Goal: Task Accomplishment & Management: Complete application form

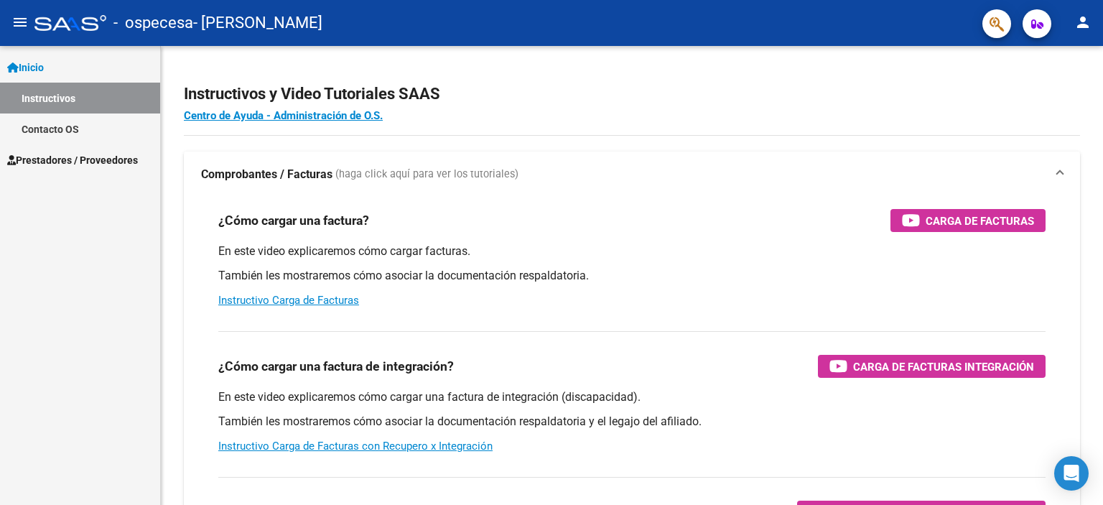
click at [40, 157] on span "Prestadores / Proveedores" at bounding box center [72, 160] width 131 height 16
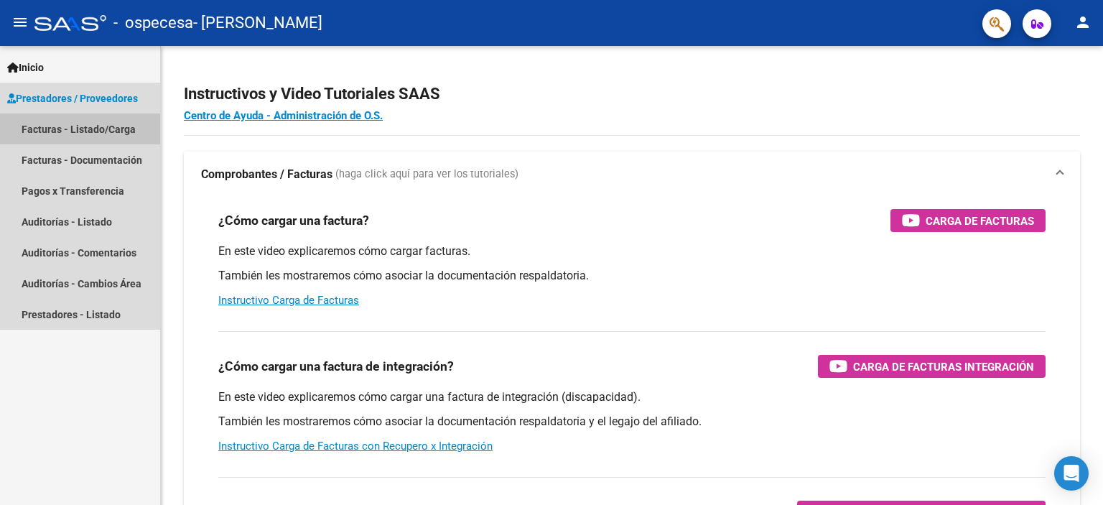
click at [44, 124] on link "Facturas - Listado/Carga" at bounding box center [80, 128] width 160 height 31
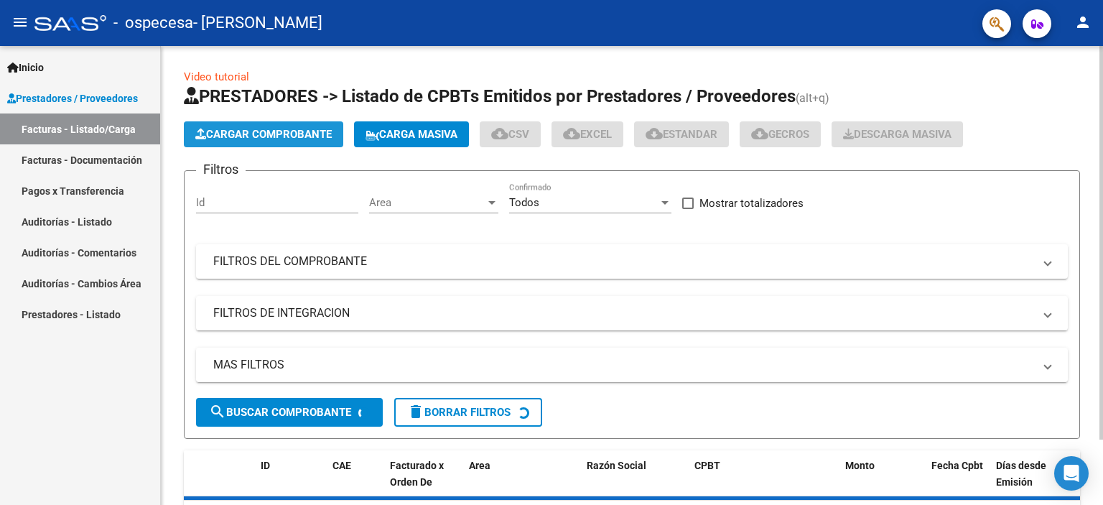
click at [275, 134] on span "Cargar Comprobante" at bounding box center [263, 134] width 136 height 13
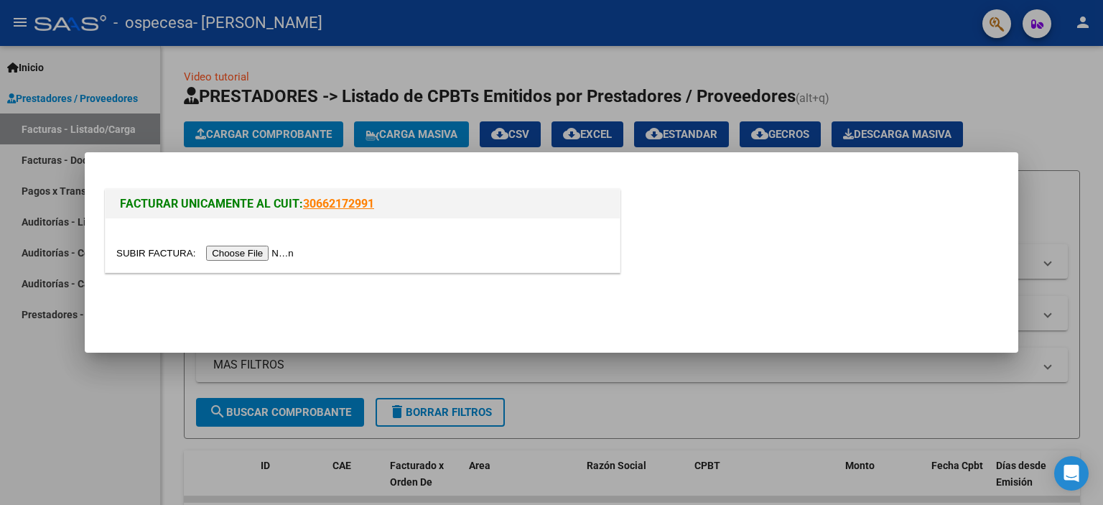
click at [217, 252] on input "file" at bounding box center [207, 253] width 182 height 15
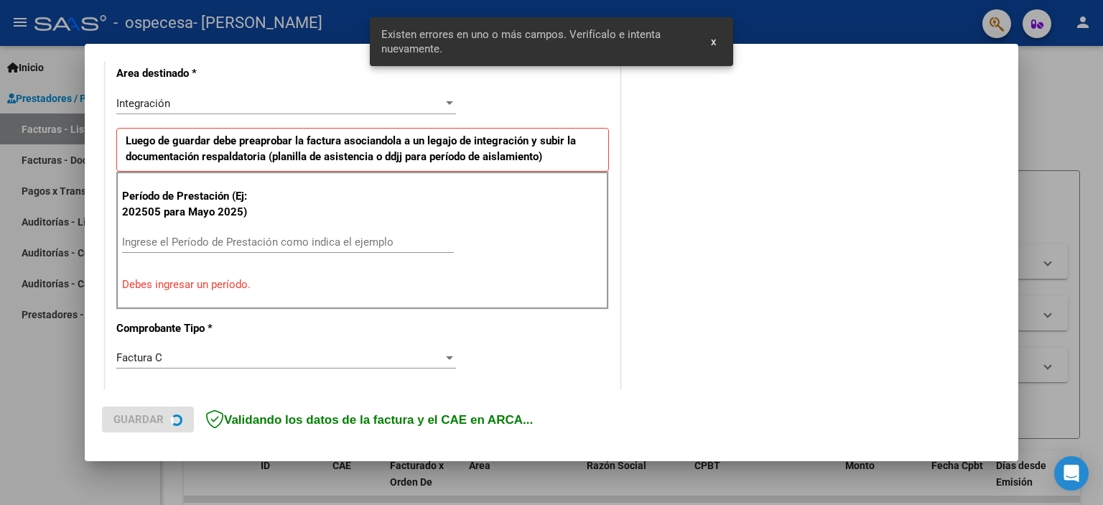
scroll to position [335, 0]
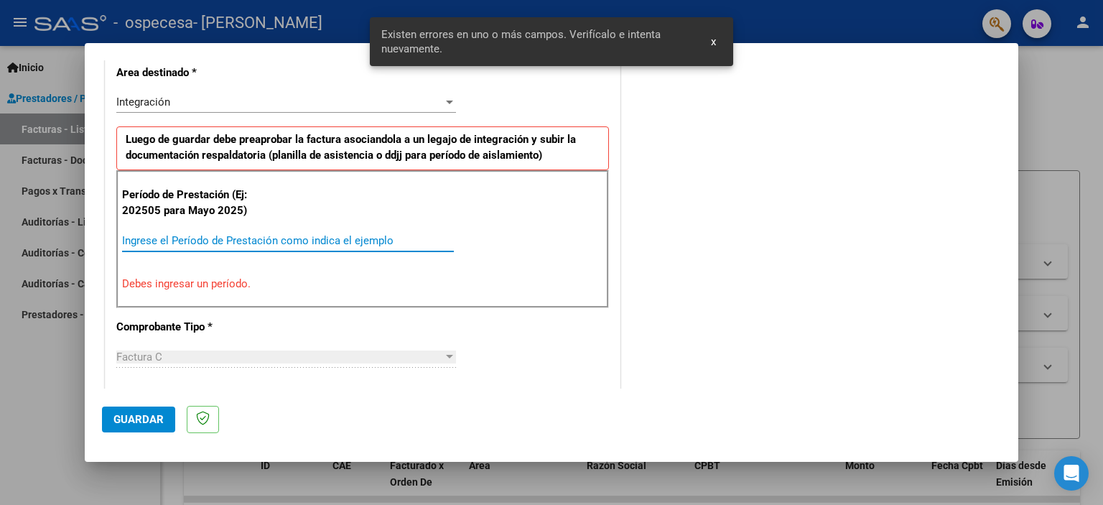
click at [222, 240] on input "Ingrese el Período de Prestación como indica el ejemplo" at bounding box center [288, 240] width 332 height 13
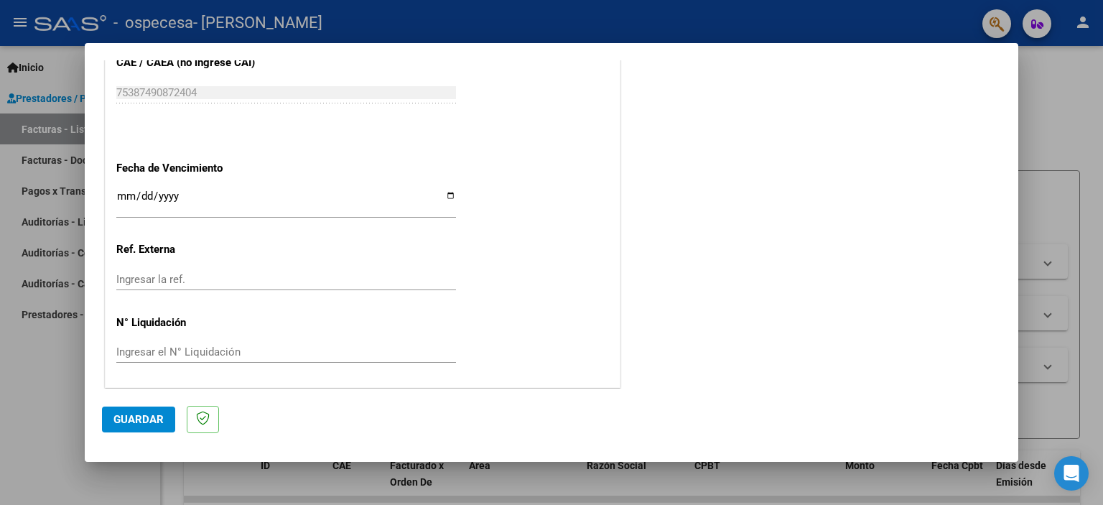
scroll to position [862, 0]
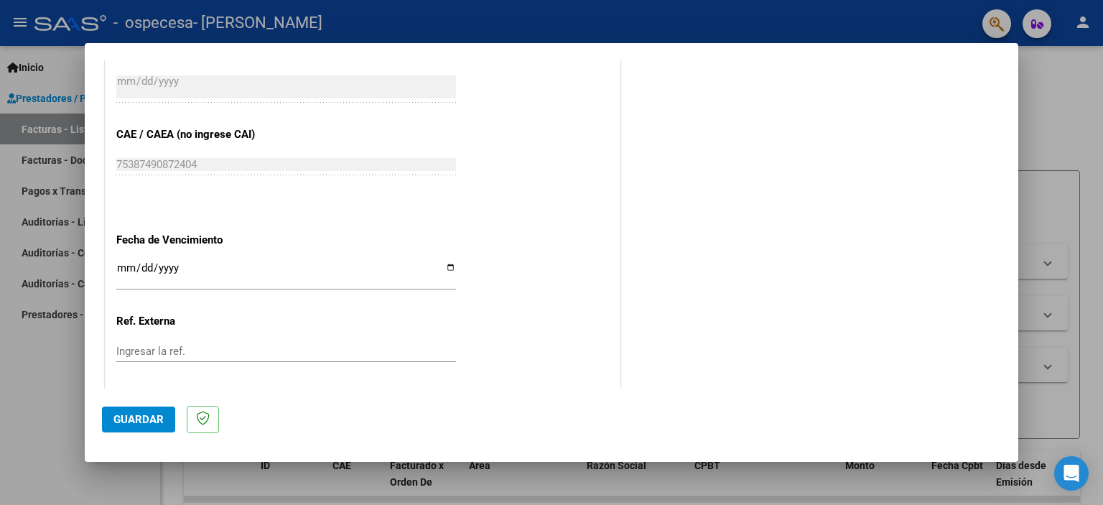
type input "202508"
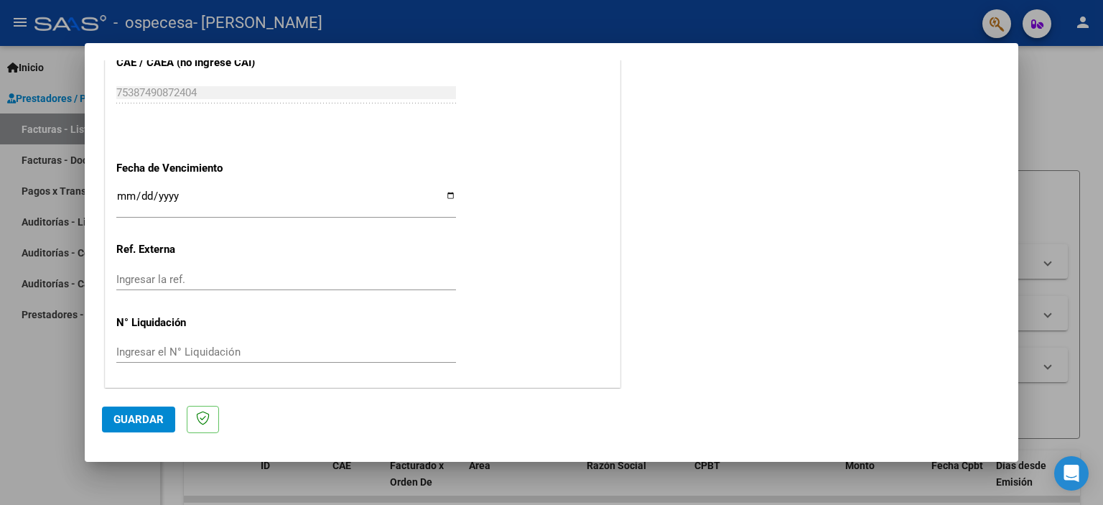
click at [116, 420] on span "Guardar" at bounding box center [138, 419] width 50 height 13
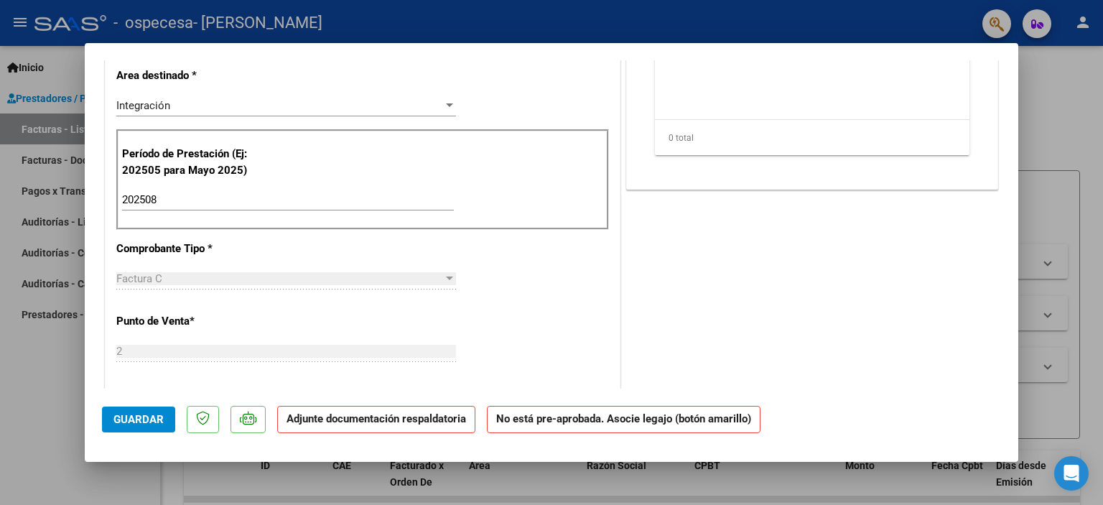
scroll to position [0, 0]
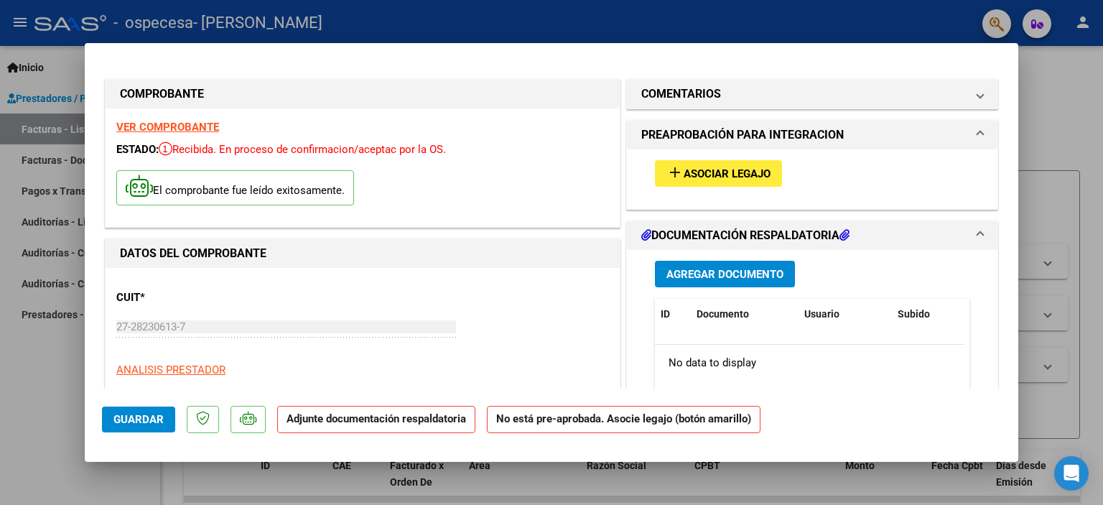
click at [675, 273] on span "Agregar Documento" at bounding box center [725, 274] width 117 height 13
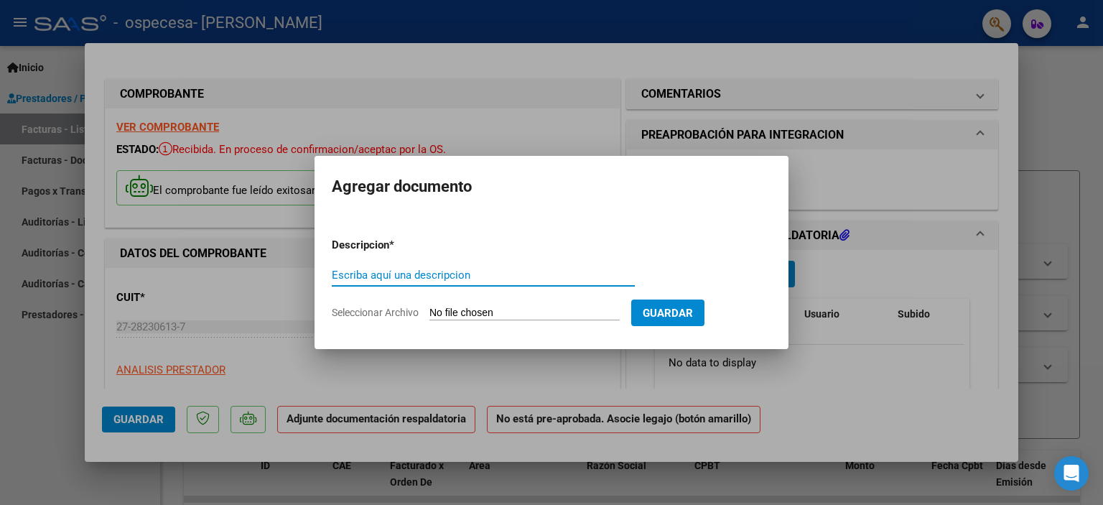
click at [397, 271] on input "Escriba aquí una descripcion" at bounding box center [483, 275] width 303 height 13
click at [473, 307] on input "Seleccionar Archivo" at bounding box center [525, 314] width 190 height 14
type input "C:\fakepath\planilla asitencia Melany Cuyanao agosto.pdf"
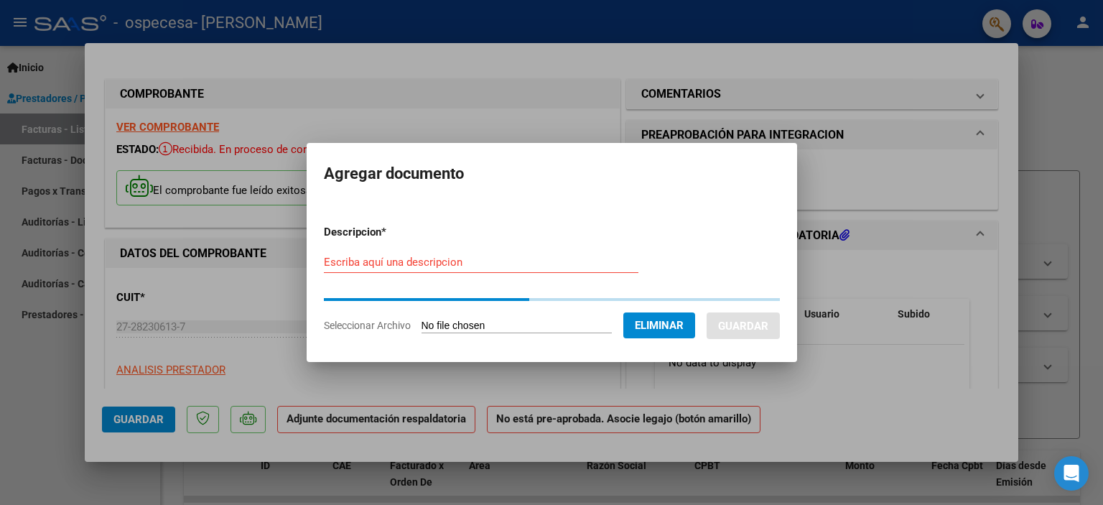
click at [463, 239] on form "Descripcion * Escriba aquí una descripcion Seleccionar Archivo Eliminar Guardar" at bounding box center [552, 278] width 456 height 131
click at [459, 254] on div "Escriba aquí una descripcion" at bounding box center [481, 262] width 315 height 22
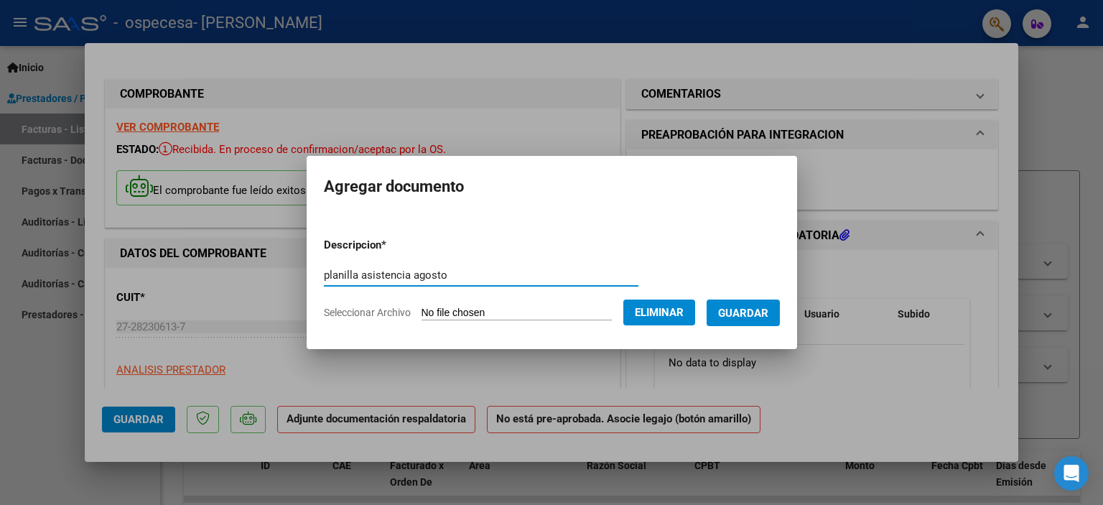
type input "planilla asistencia agosto"
click at [759, 307] on span "Guardar" at bounding box center [743, 313] width 50 height 13
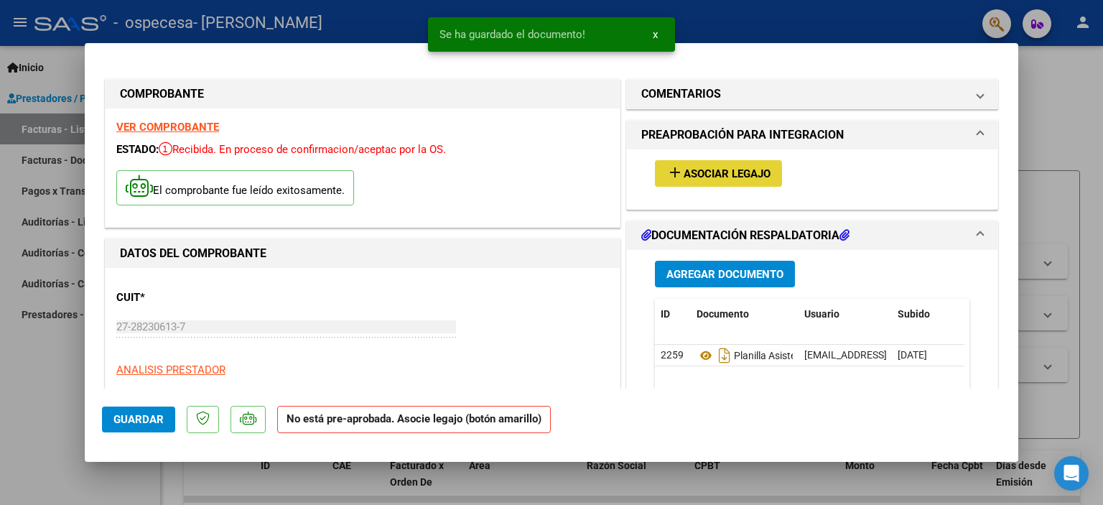
click at [694, 170] on span "Asociar Legajo" at bounding box center [727, 173] width 87 height 13
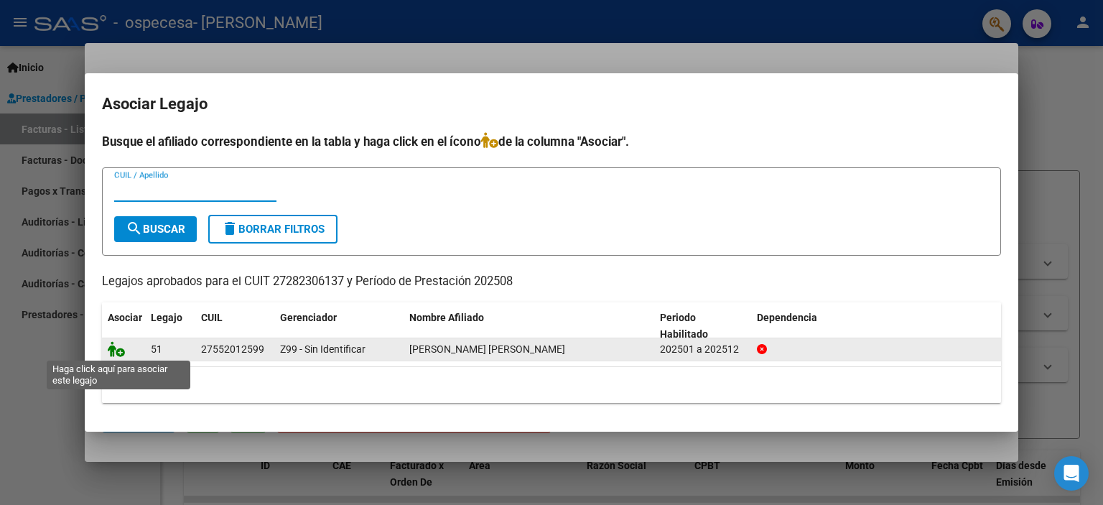
click at [121, 353] on icon at bounding box center [116, 349] width 17 height 16
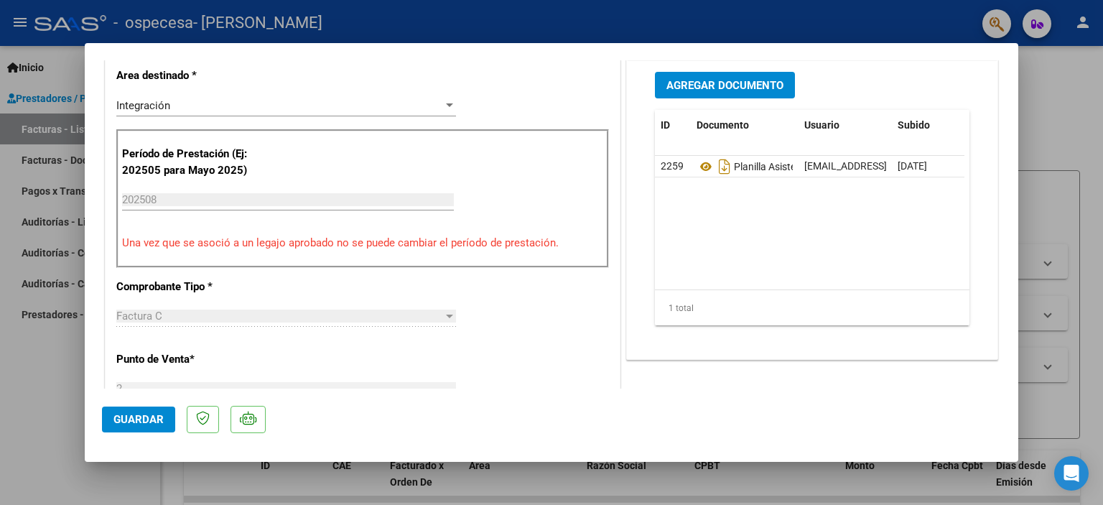
scroll to position [215, 0]
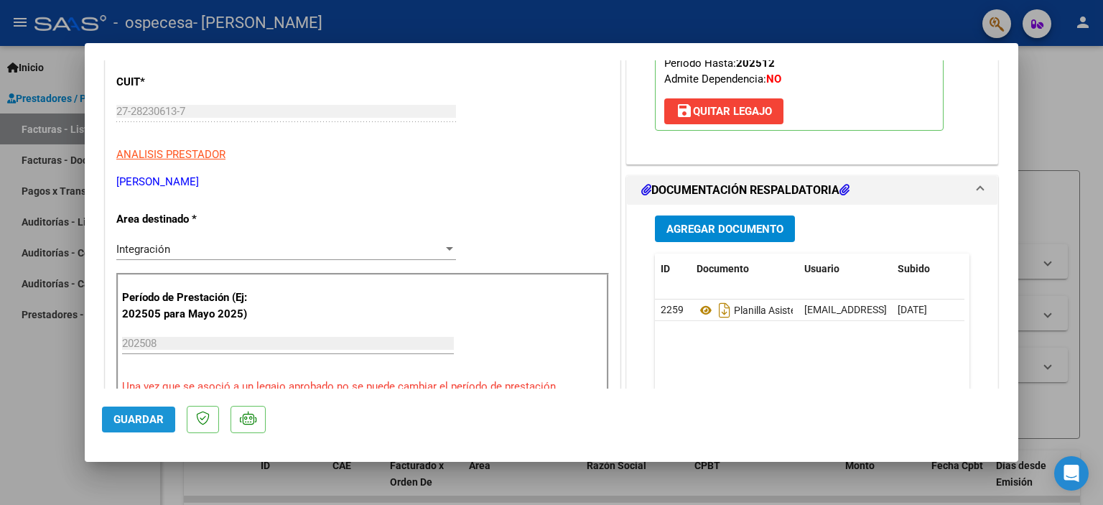
click at [116, 417] on span "Guardar" at bounding box center [138, 419] width 50 height 13
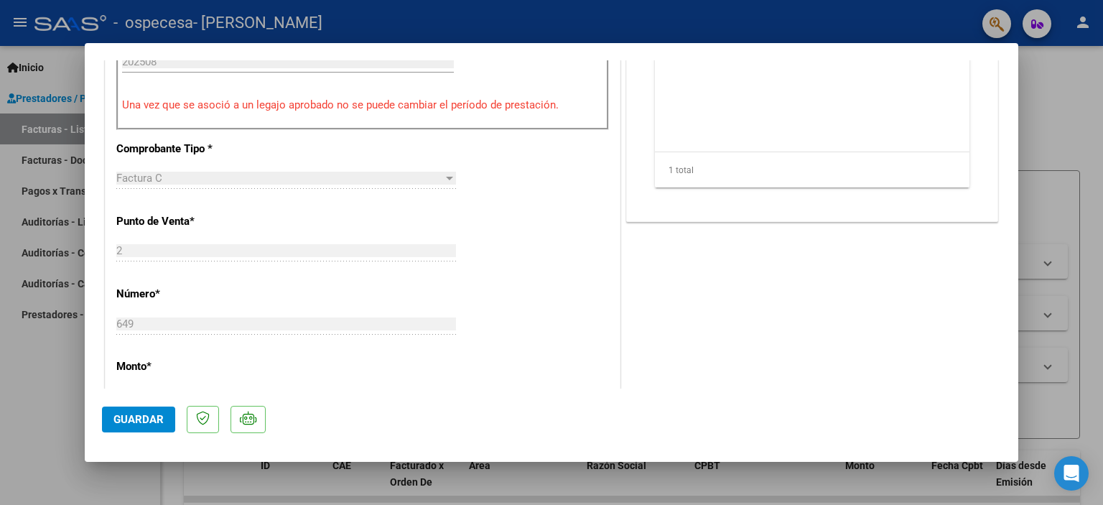
scroll to position [333, 0]
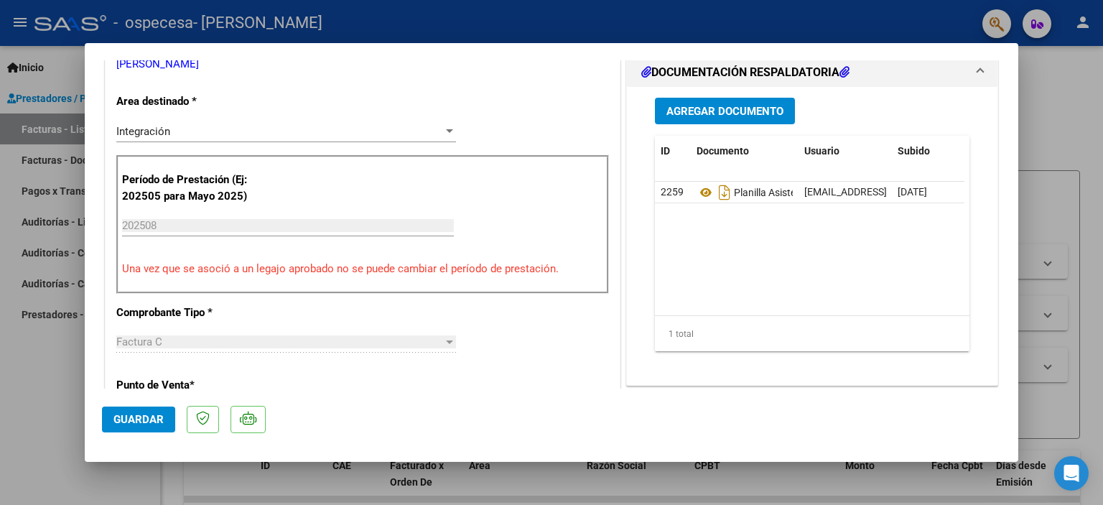
click at [4, 191] on div at bounding box center [551, 252] width 1103 height 505
type input "$ 0,00"
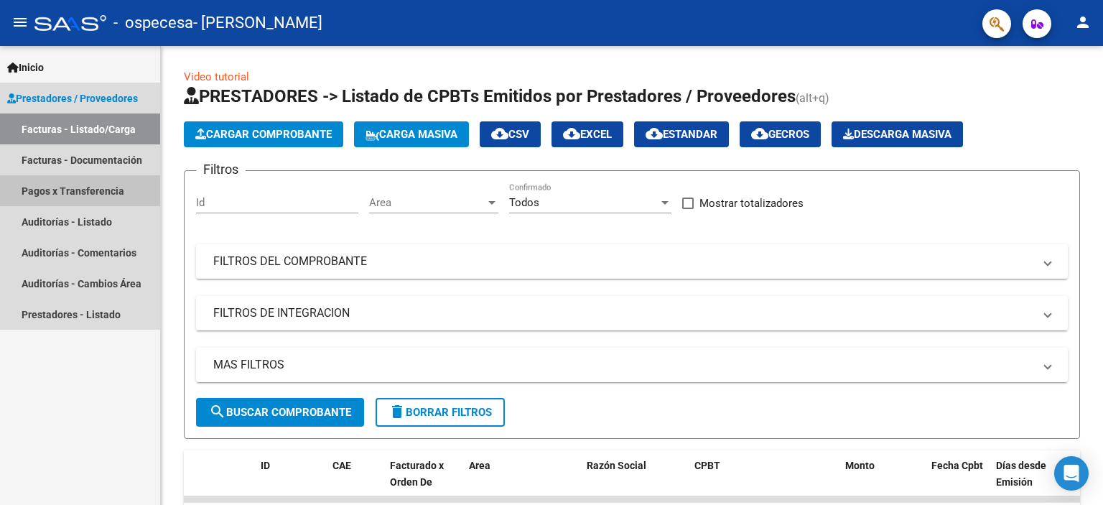
click at [29, 187] on link "Pagos x Transferencia" at bounding box center [80, 190] width 160 height 31
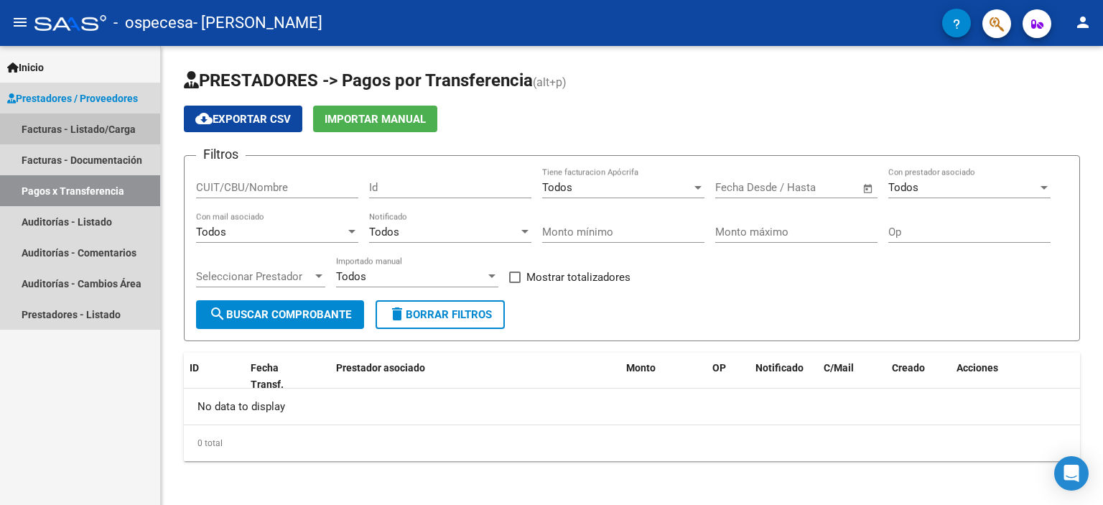
click at [113, 132] on link "Facturas - Listado/Carga" at bounding box center [80, 128] width 160 height 31
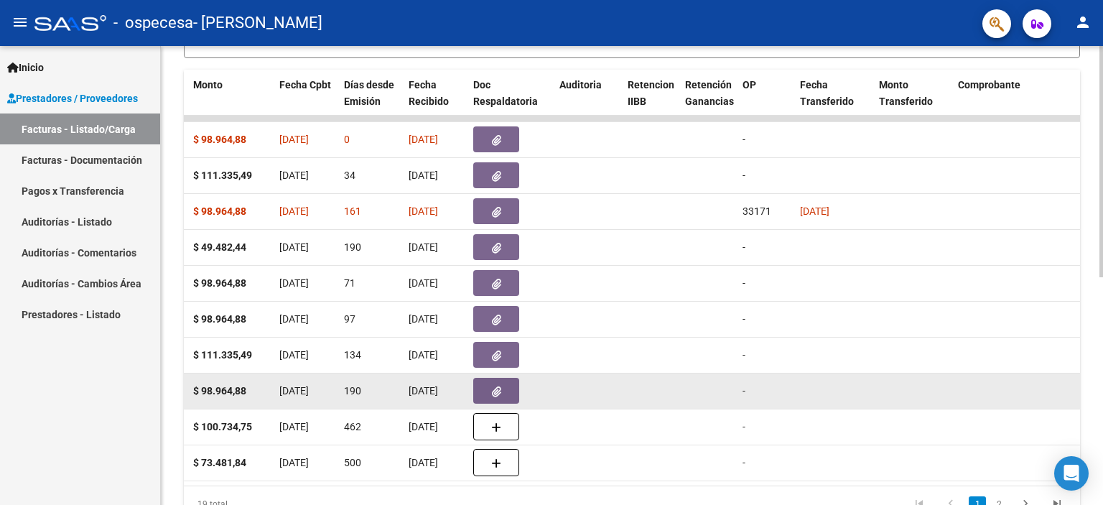
scroll to position [453, 0]
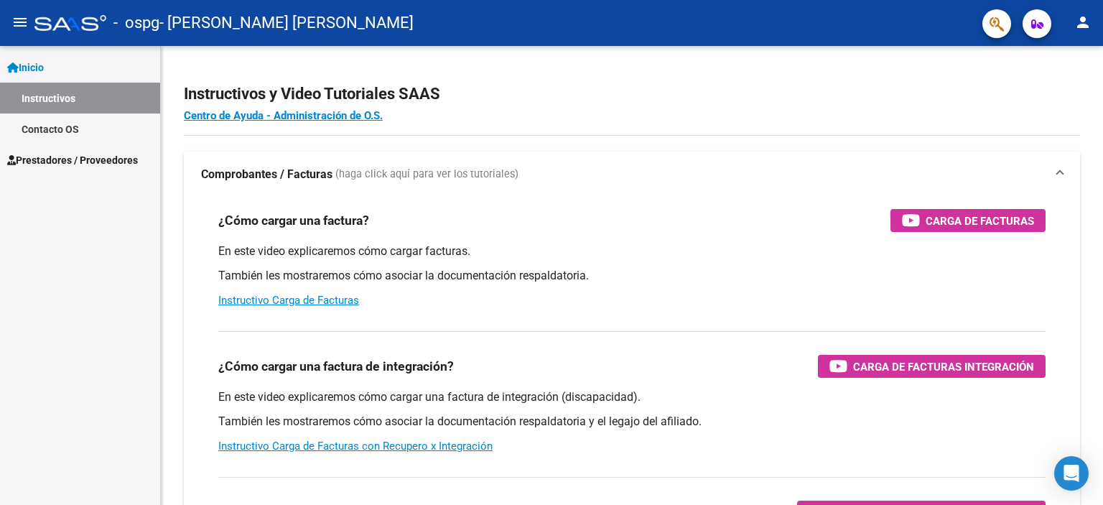
click at [38, 68] on span "Inicio" at bounding box center [25, 68] width 37 height 16
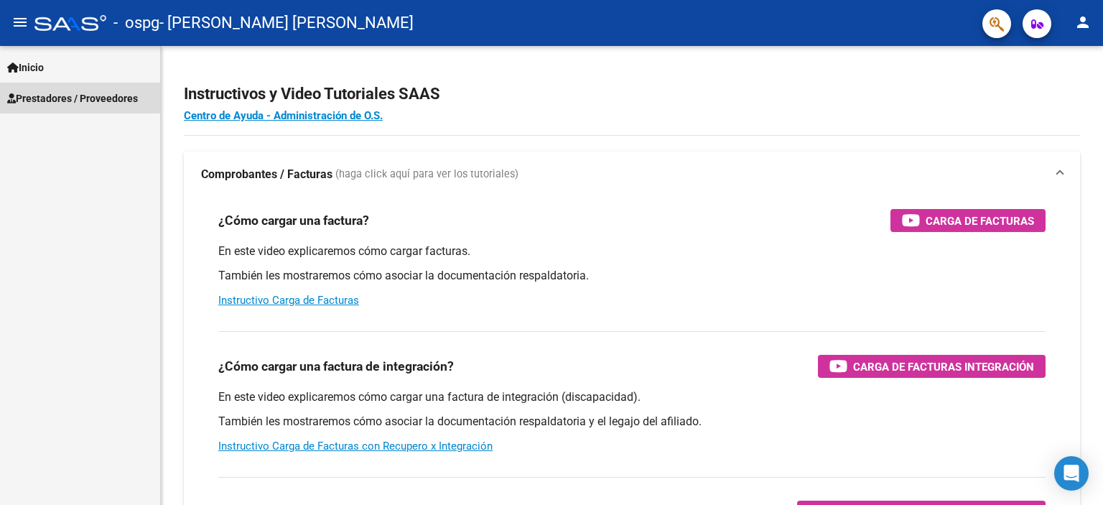
click at [46, 100] on span "Prestadores / Proveedores" at bounding box center [72, 99] width 131 height 16
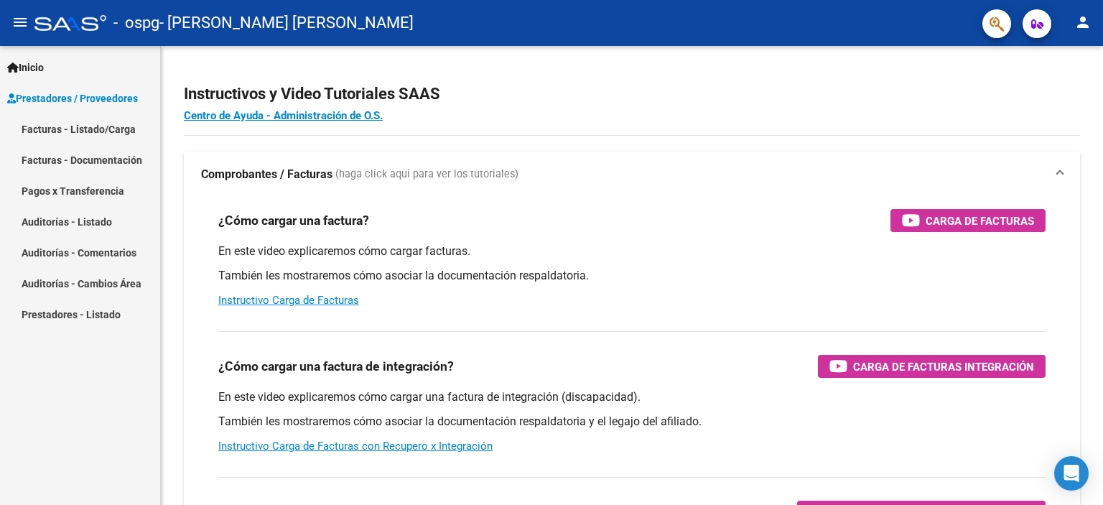
click at [46, 126] on link "Facturas - Listado/Carga" at bounding box center [80, 128] width 160 height 31
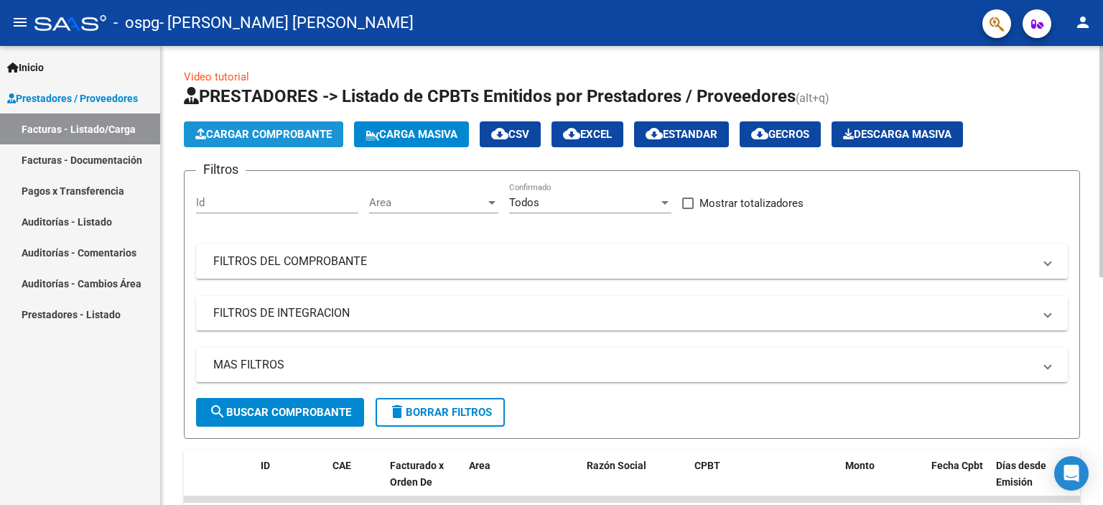
click at [282, 131] on span "Cargar Comprobante" at bounding box center [263, 134] width 136 height 13
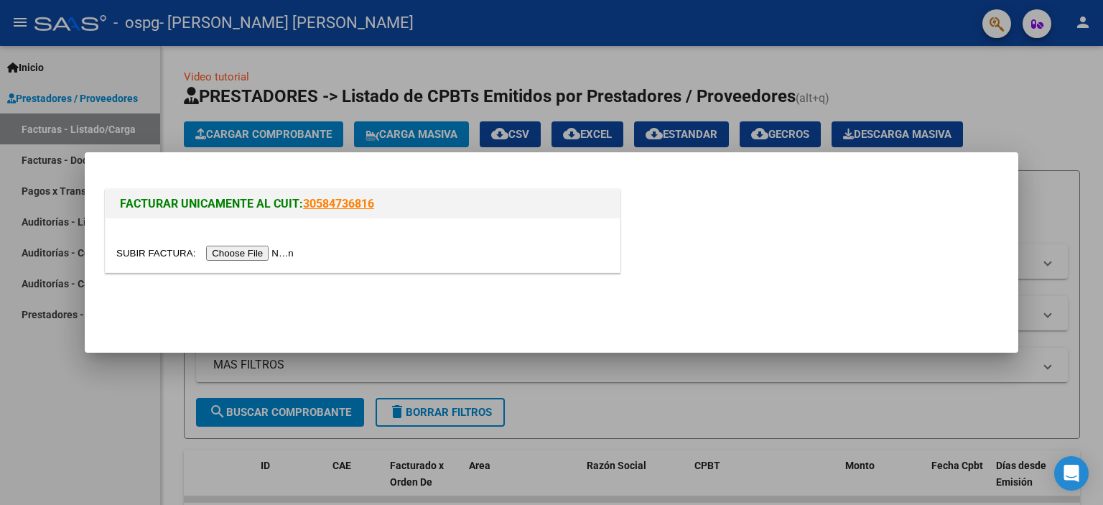
click at [254, 256] on input "file" at bounding box center [207, 253] width 182 height 15
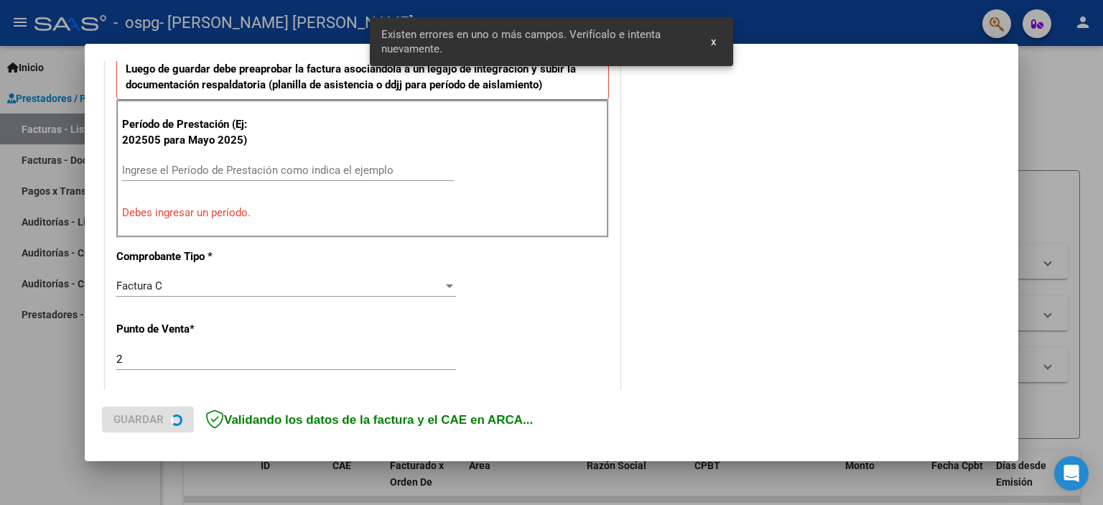
scroll to position [407, 0]
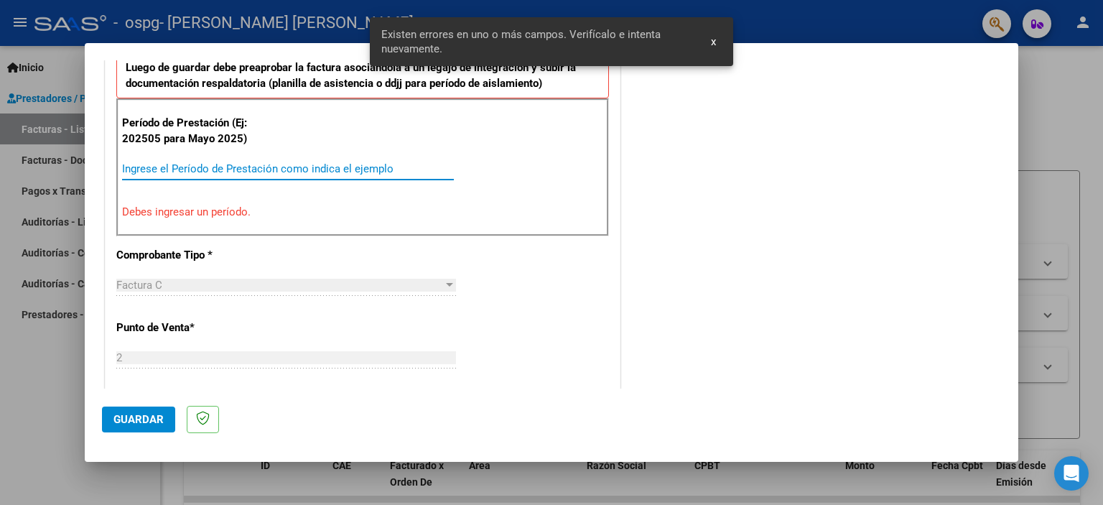
click at [171, 166] on input "Ingrese el Período de Prestación como indica el ejemplo" at bounding box center [288, 168] width 332 height 13
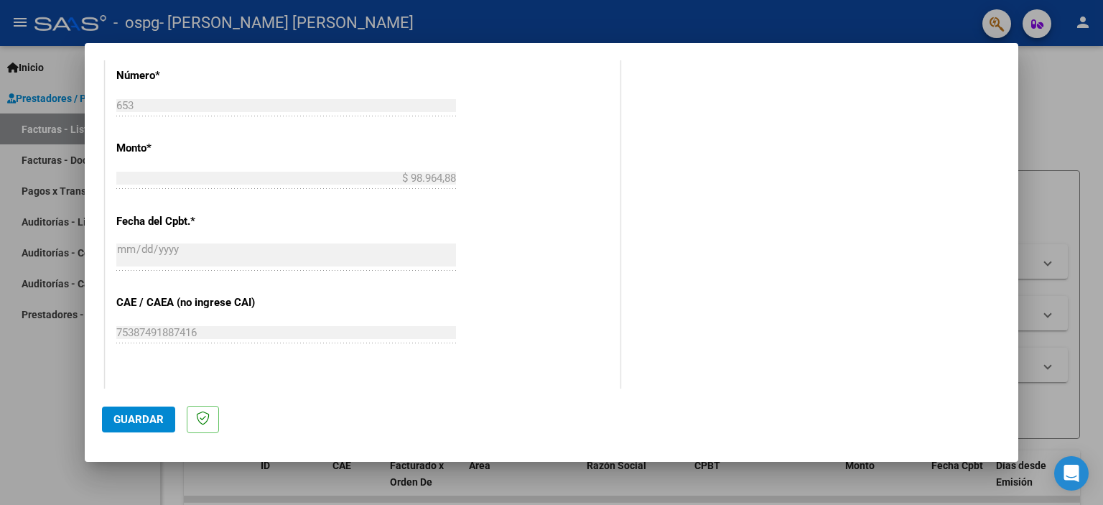
scroll to position [766, 0]
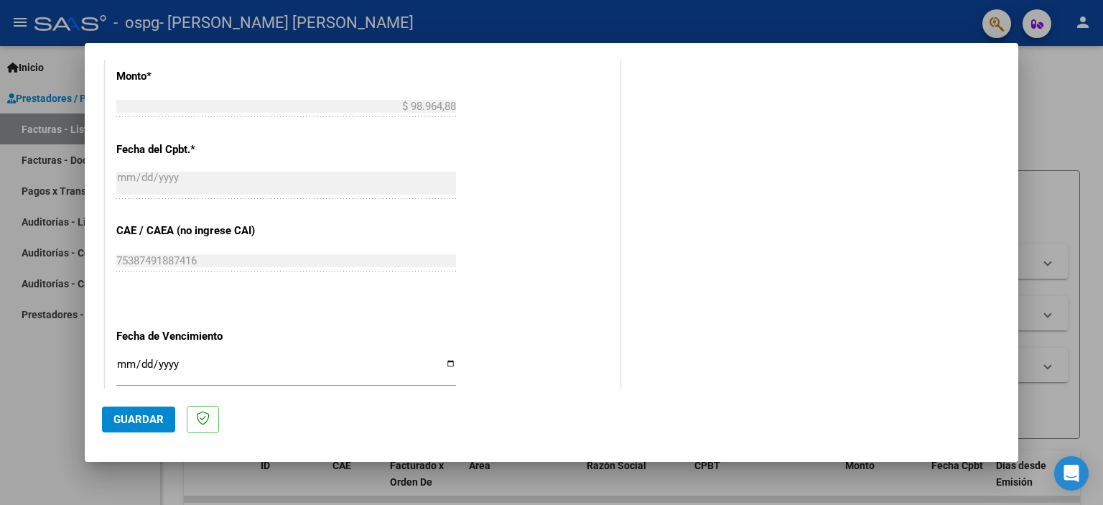
type input "202508"
click at [135, 420] on span "Guardar" at bounding box center [138, 419] width 50 height 13
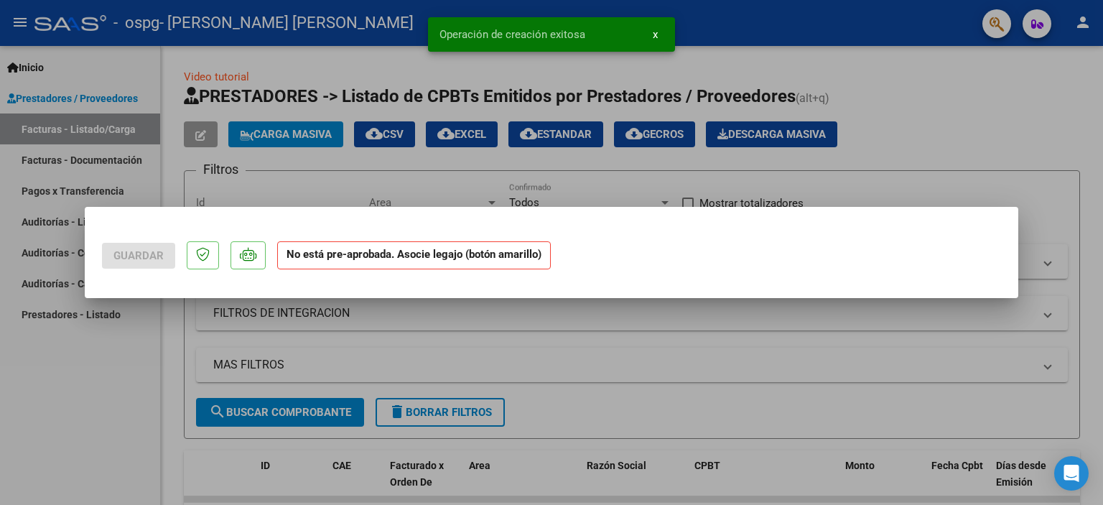
scroll to position [0, 0]
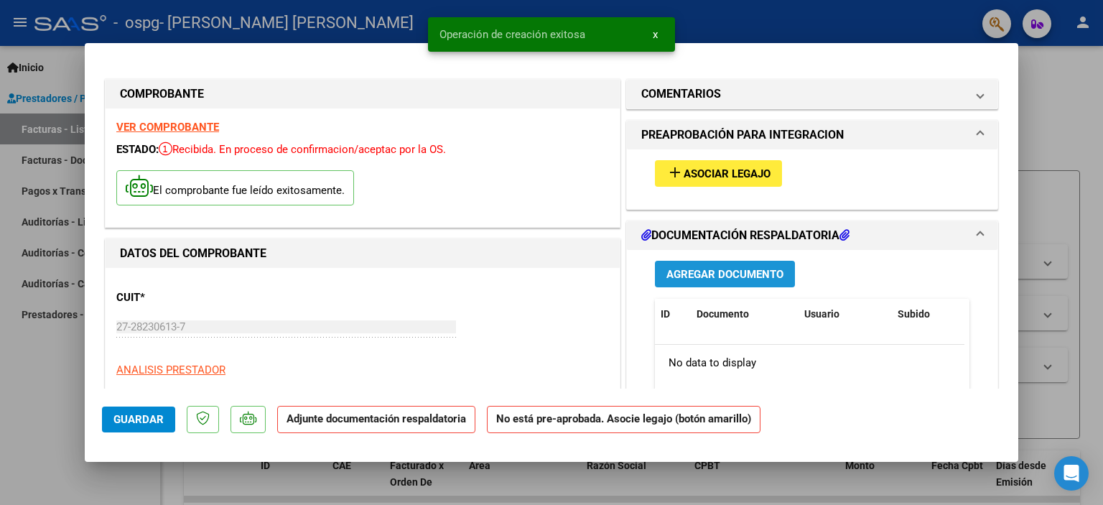
click at [700, 276] on span "Agregar Documento" at bounding box center [725, 274] width 117 height 13
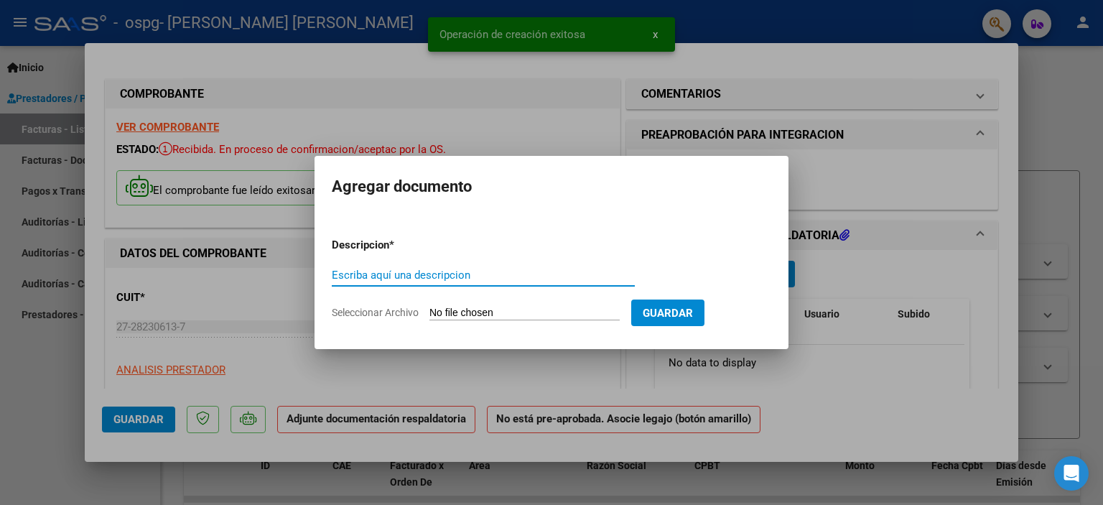
click at [477, 310] on input "Seleccionar Archivo" at bounding box center [525, 314] width 190 height 14
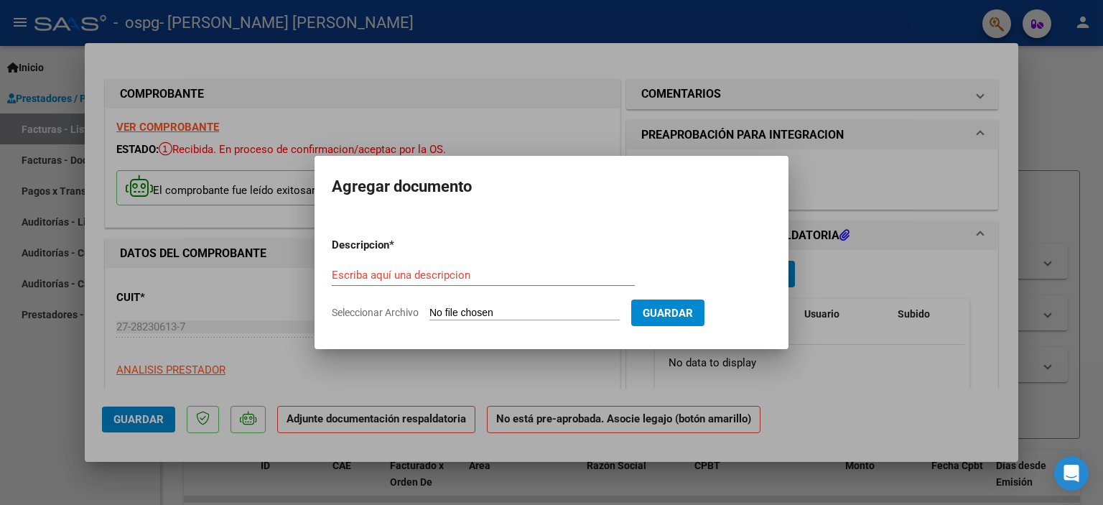
type input "C:\fakepath\planilla asist agosto [PERSON_NAME] (1).pdf"
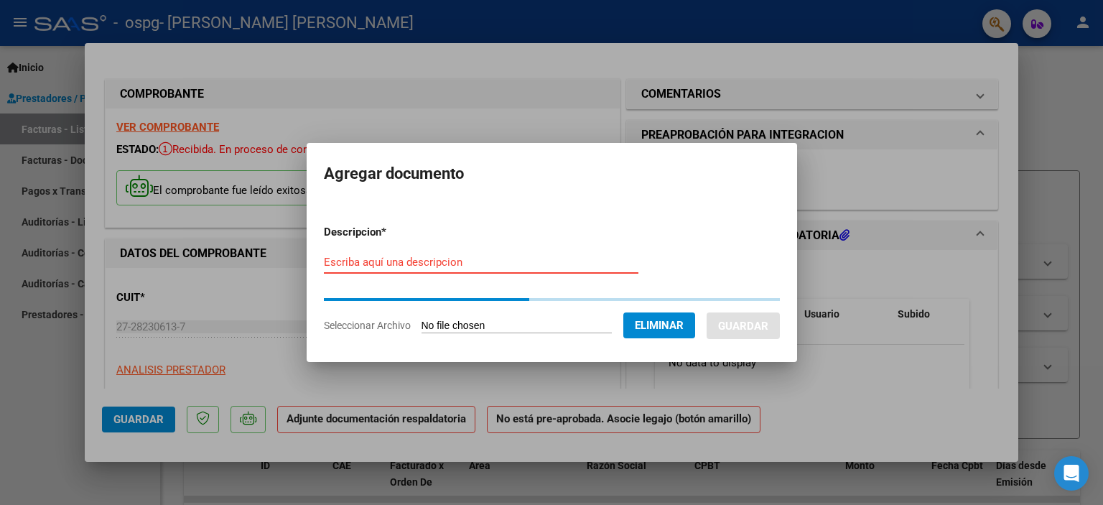
click at [424, 259] on input "Escriba aquí una descripcion" at bounding box center [481, 262] width 315 height 13
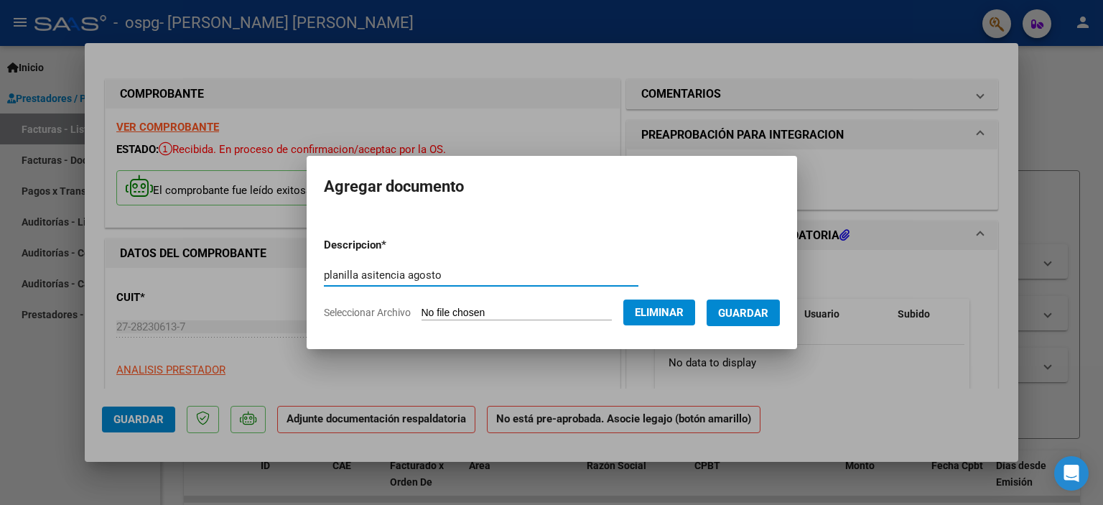
type input "planilla asitencia agosto"
click at [756, 307] on span "Guardar" at bounding box center [743, 313] width 50 height 13
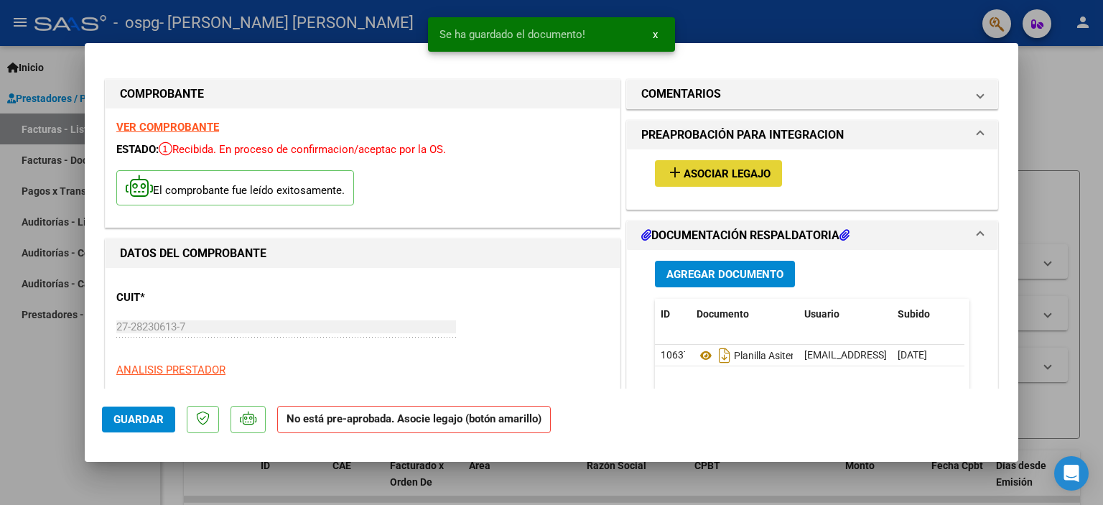
click at [736, 173] on span "Asociar Legajo" at bounding box center [727, 173] width 87 height 13
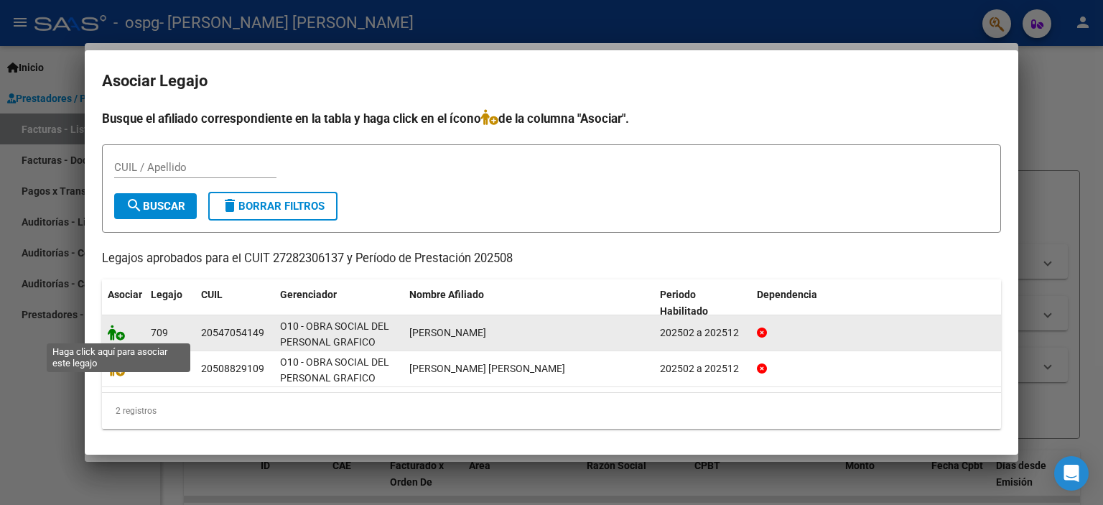
click at [121, 335] on icon at bounding box center [116, 333] width 17 height 16
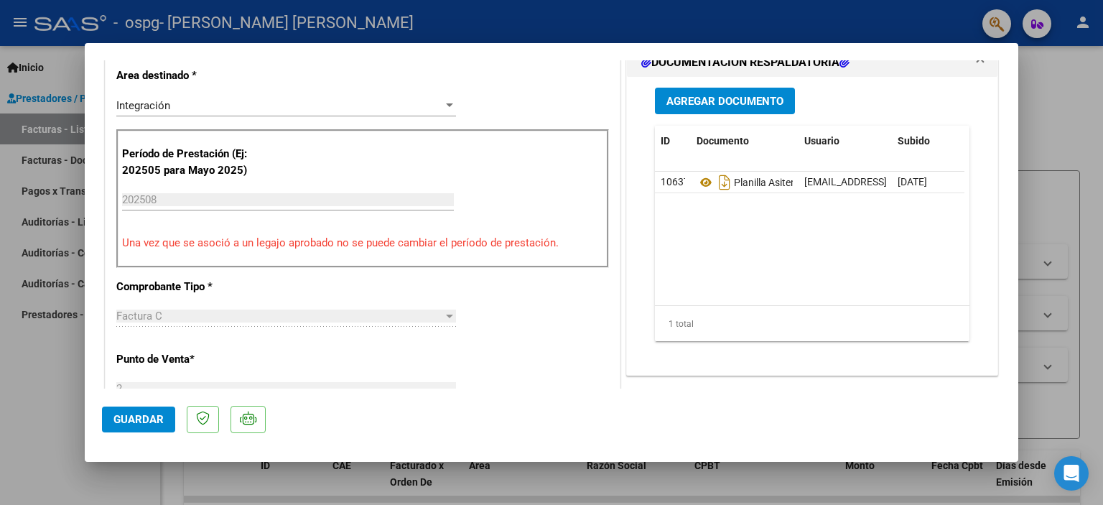
scroll to position [431, 0]
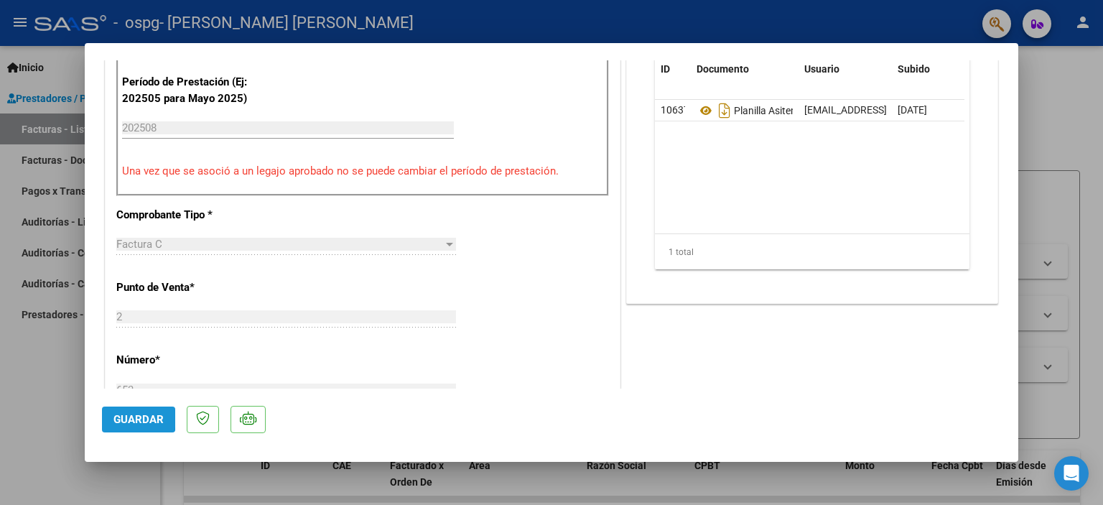
click at [123, 419] on span "Guardar" at bounding box center [138, 419] width 50 height 13
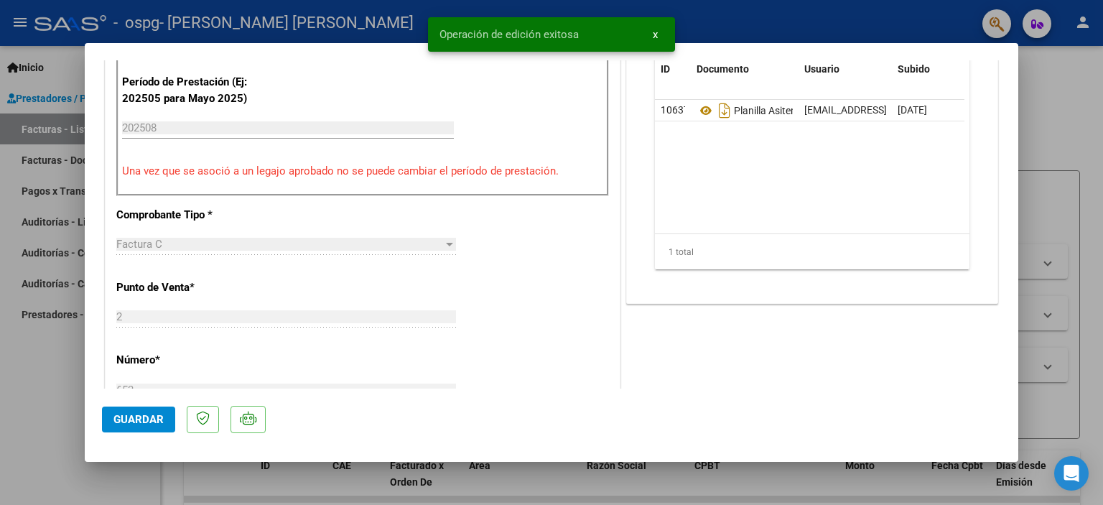
click at [47, 126] on div at bounding box center [551, 252] width 1103 height 505
type input "$ 0,00"
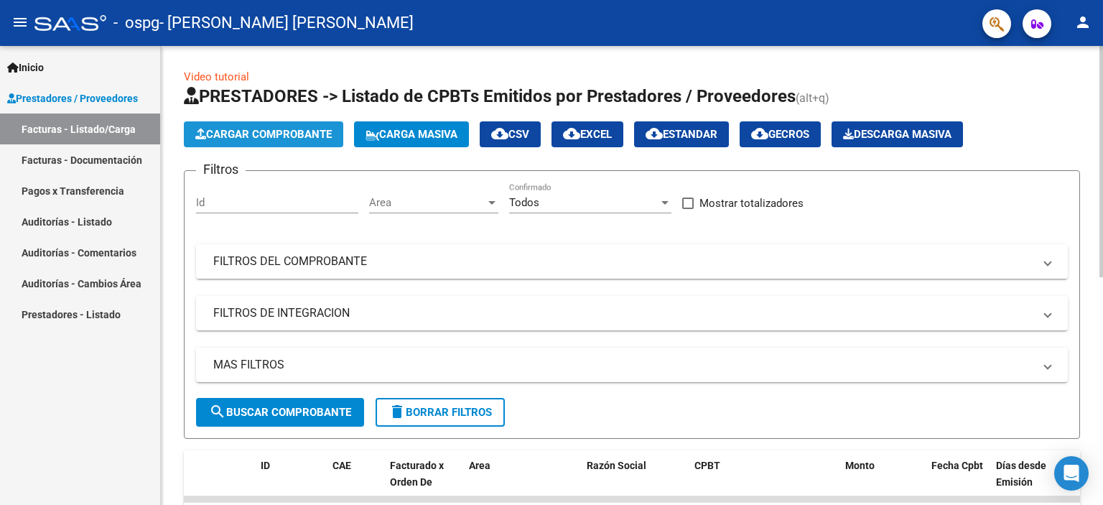
click at [287, 135] on span "Cargar Comprobante" at bounding box center [263, 134] width 136 height 13
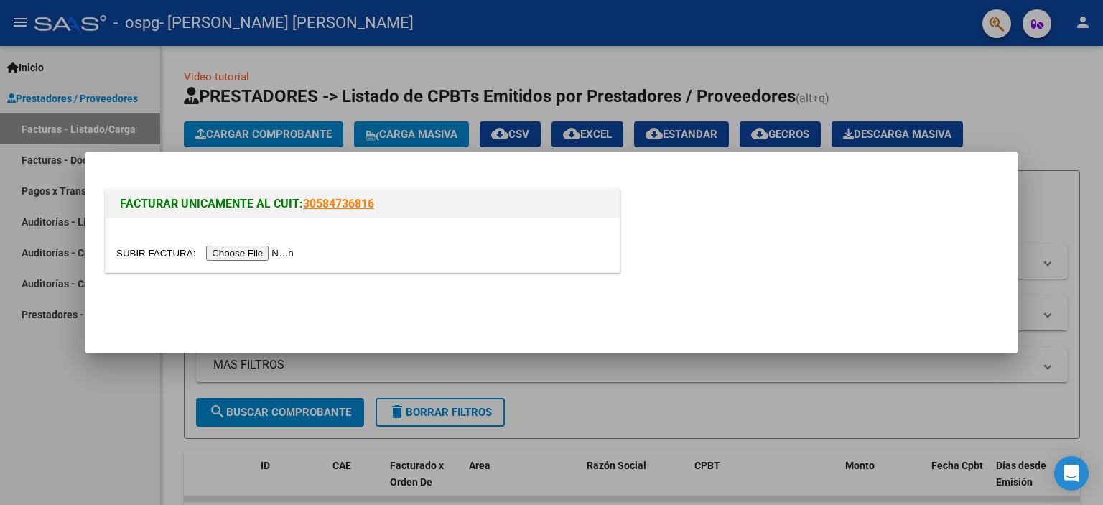
click at [254, 256] on input "file" at bounding box center [207, 253] width 182 height 15
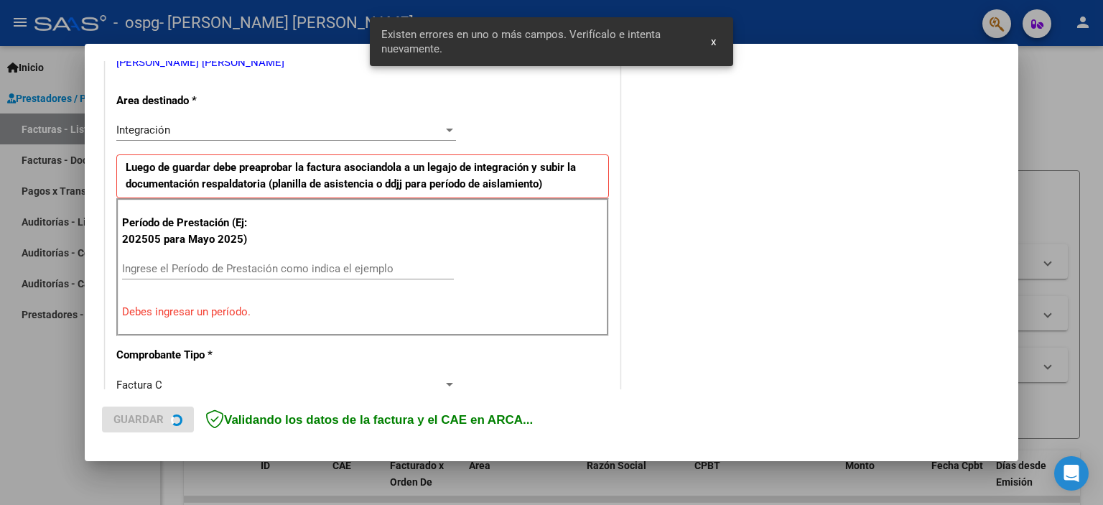
scroll to position [335, 0]
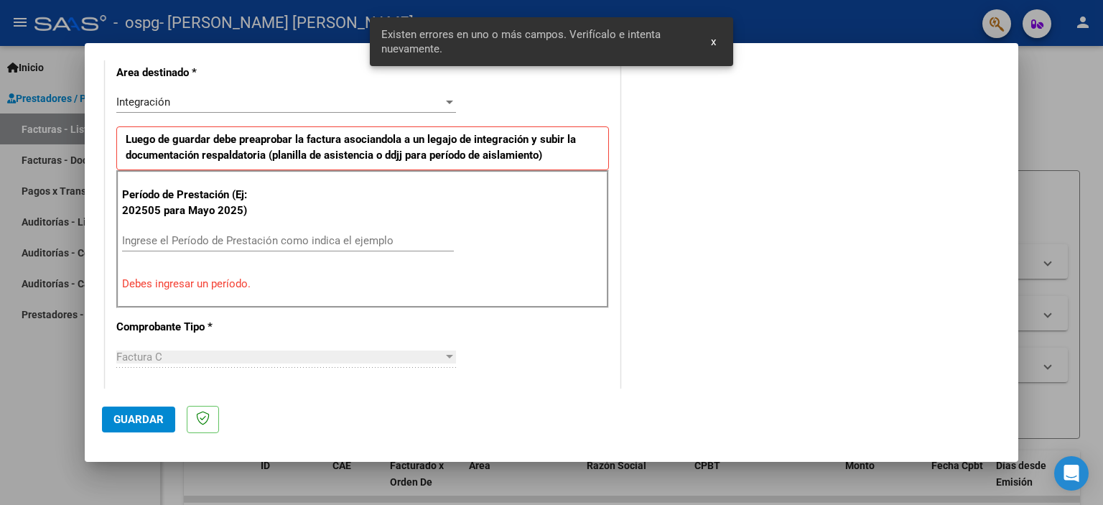
click at [176, 240] on input "Ingrese el Período de Prestación como indica el ejemplo" at bounding box center [288, 240] width 332 height 13
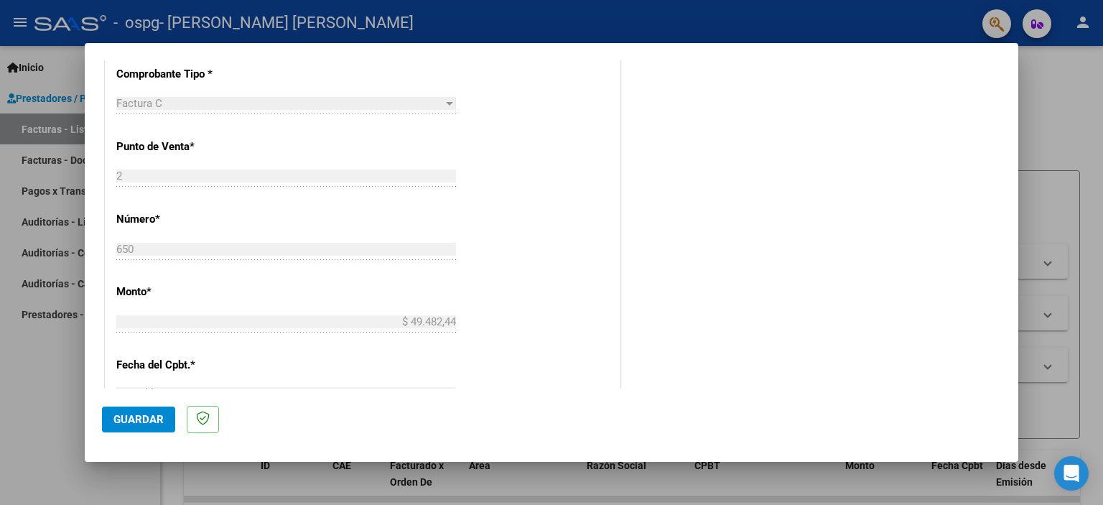
scroll to position [694, 0]
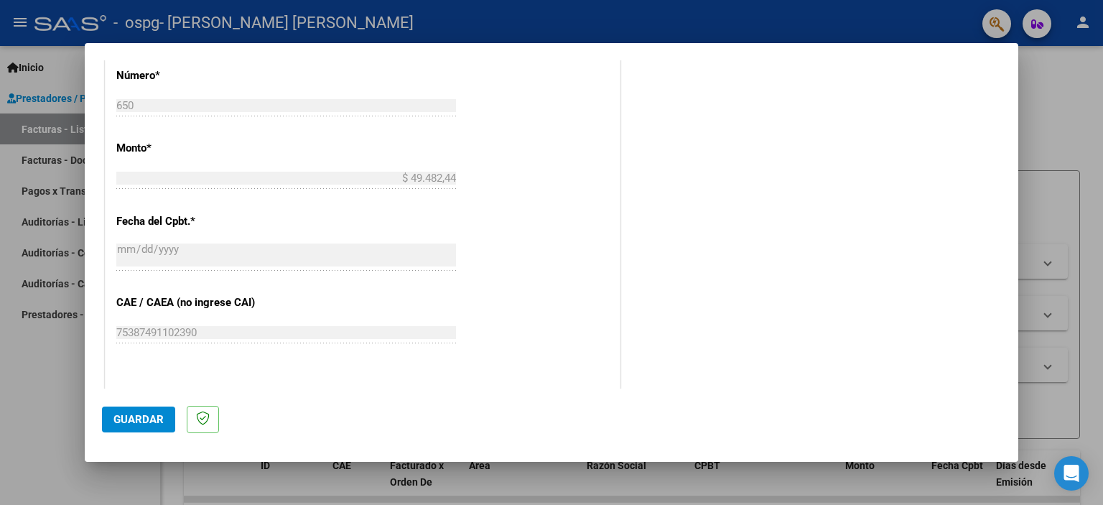
type input "202508"
click at [144, 425] on span "Guardar" at bounding box center [138, 419] width 50 height 13
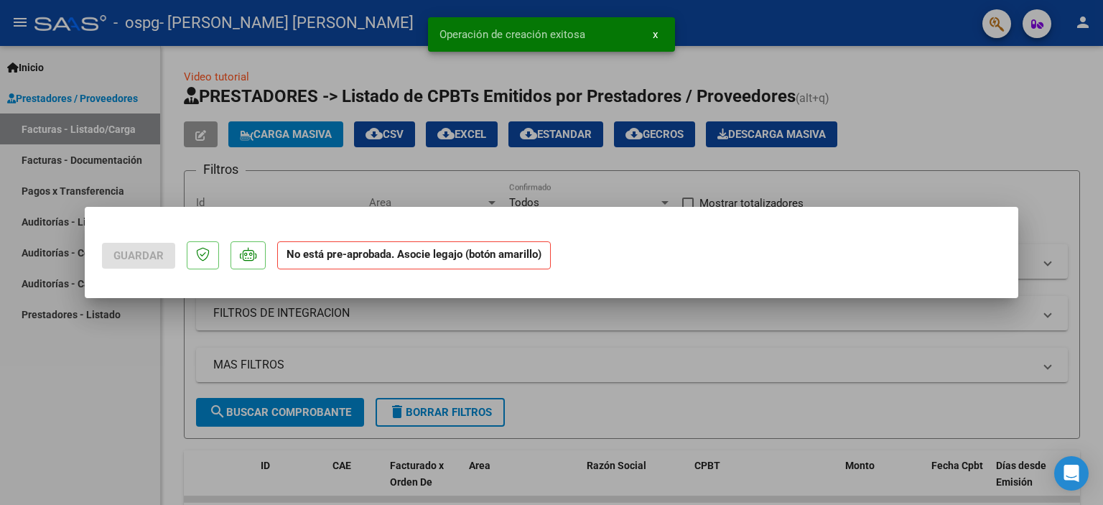
scroll to position [0, 0]
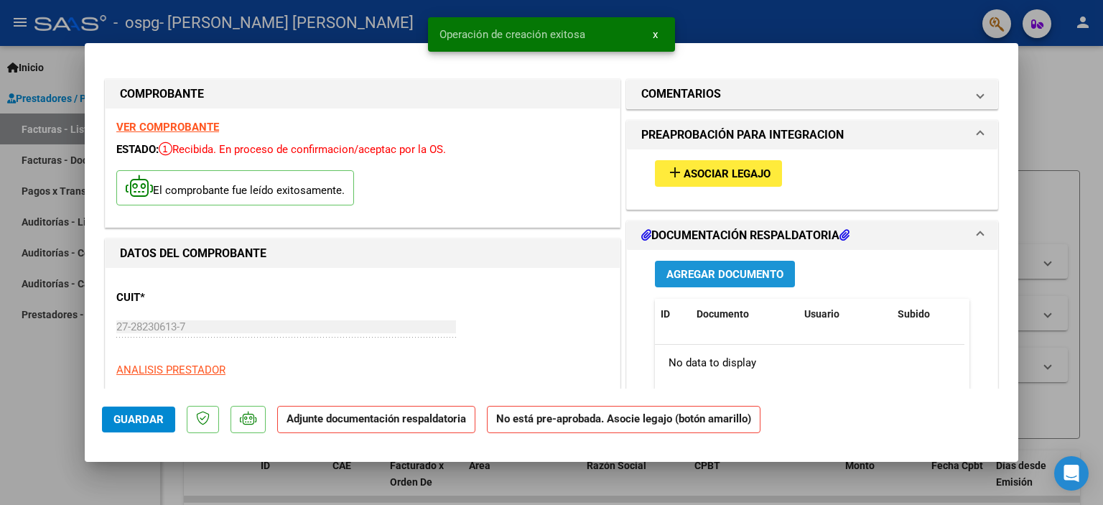
click at [697, 278] on span "Agregar Documento" at bounding box center [725, 274] width 117 height 13
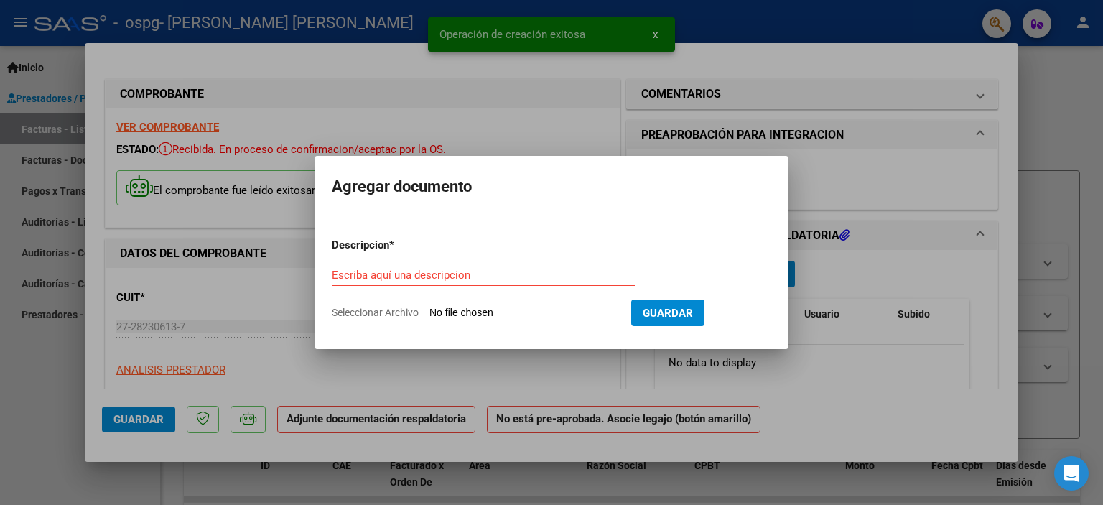
click at [505, 315] on input "Seleccionar Archivo" at bounding box center [525, 314] width 190 height 14
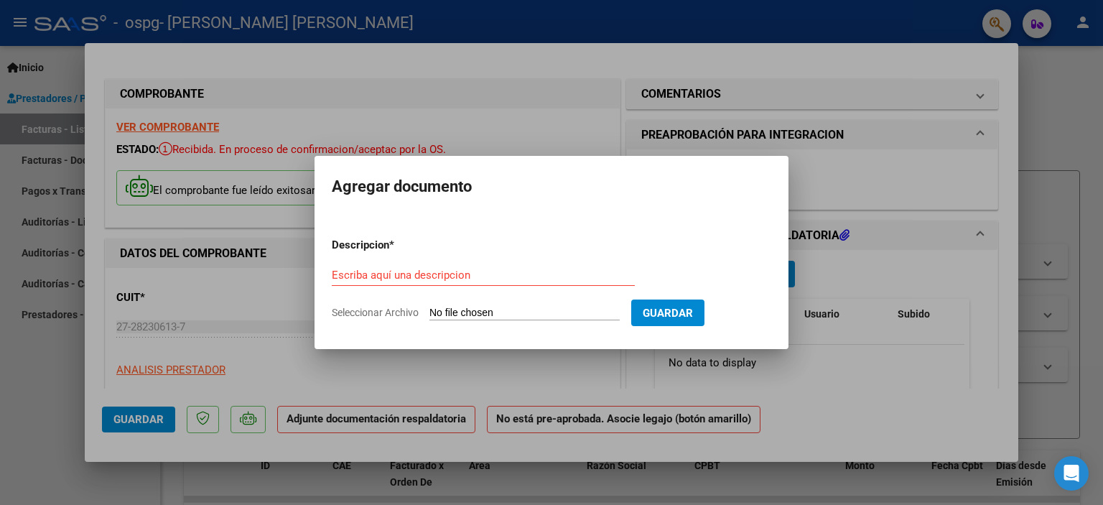
type input "C:\fakepath\plan asis [PERSON_NAME] [PERSON_NAME].pdf"
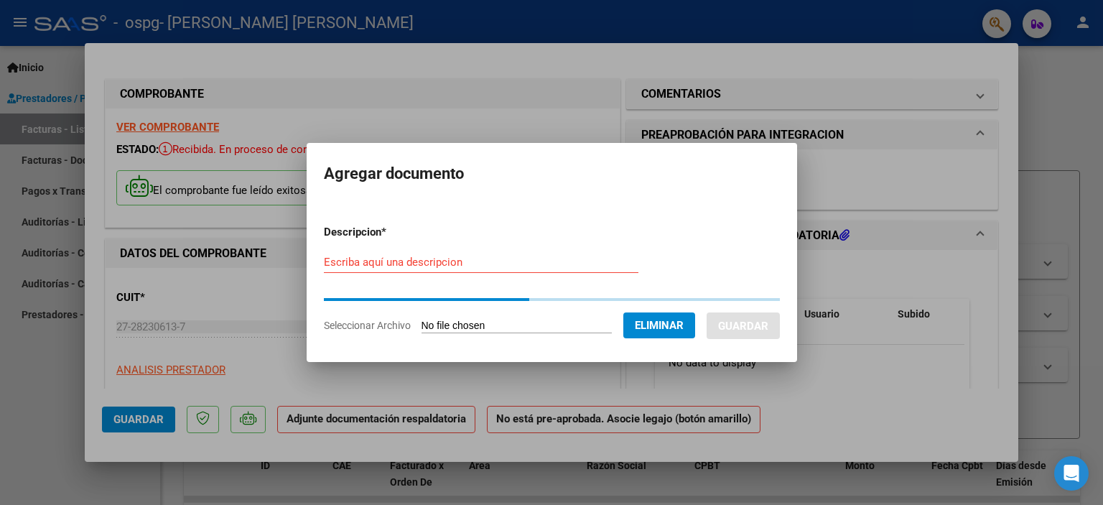
click at [371, 264] on input "Escriba aquí una descripcion" at bounding box center [481, 262] width 315 height 13
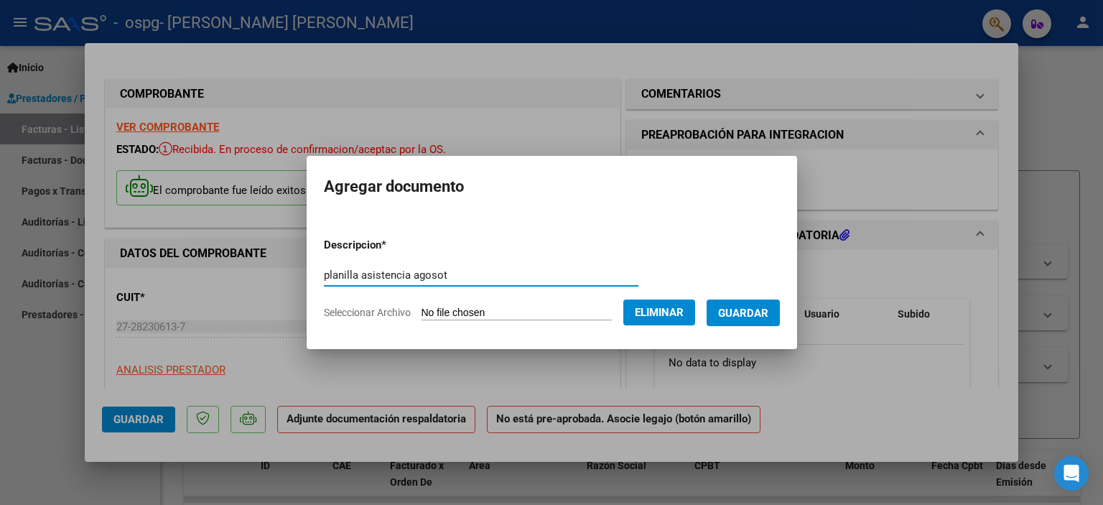
type input "planilla asistencia agosot"
click at [736, 311] on span "Guardar" at bounding box center [743, 313] width 50 height 13
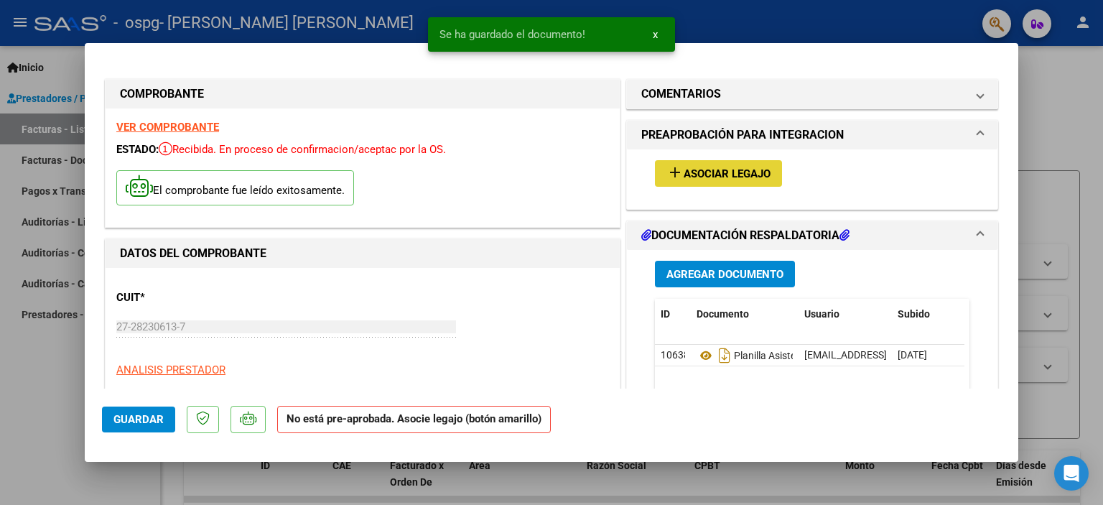
click at [748, 172] on span "Asociar Legajo" at bounding box center [727, 173] width 87 height 13
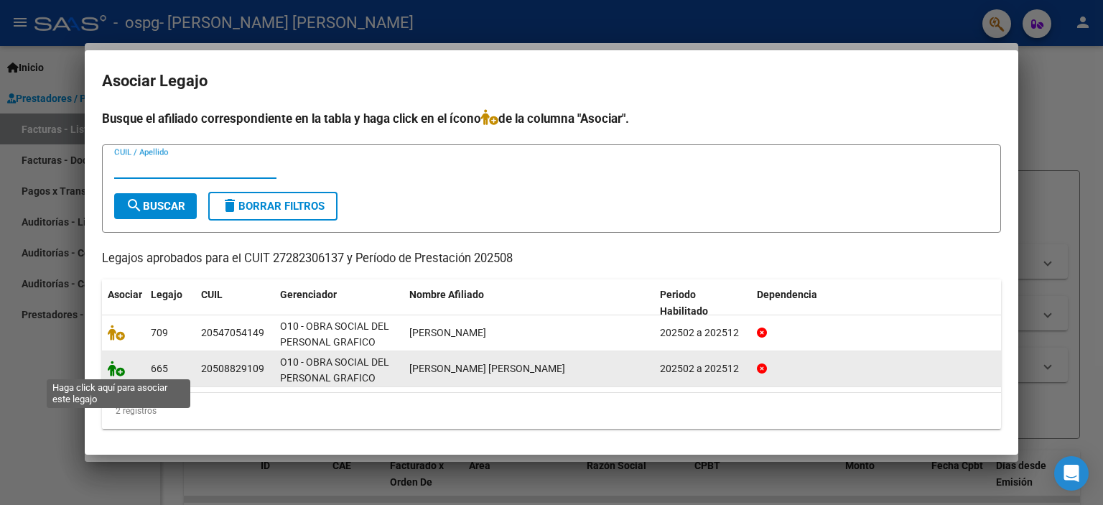
click at [122, 370] on icon at bounding box center [116, 369] width 17 height 16
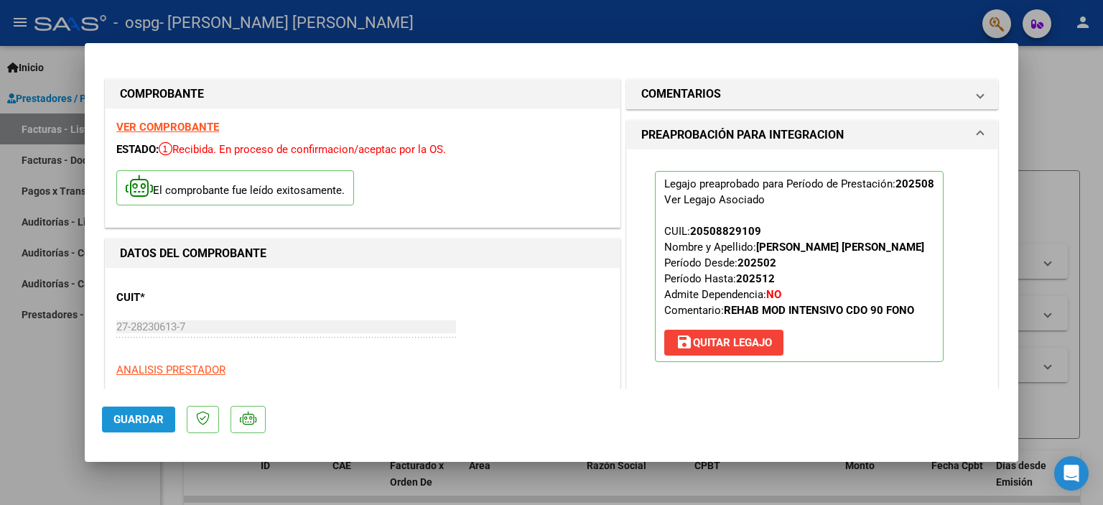
click at [116, 419] on span "Guardar" at bounding box center [138, 419] width 50 height 13
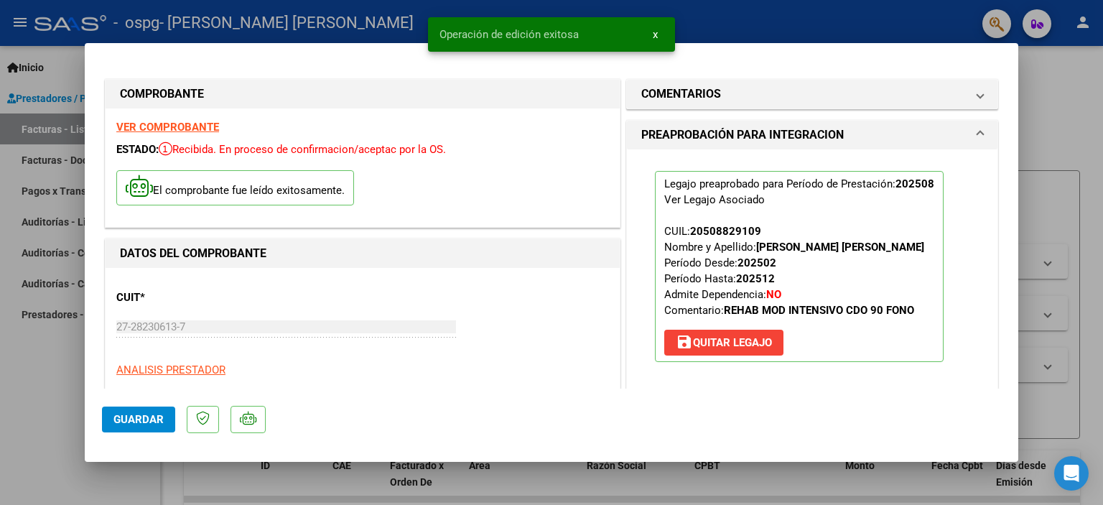
click at [52, 366] on div at bounding box center [551, 252] width 1103 height 505
type input "$ 0,00"
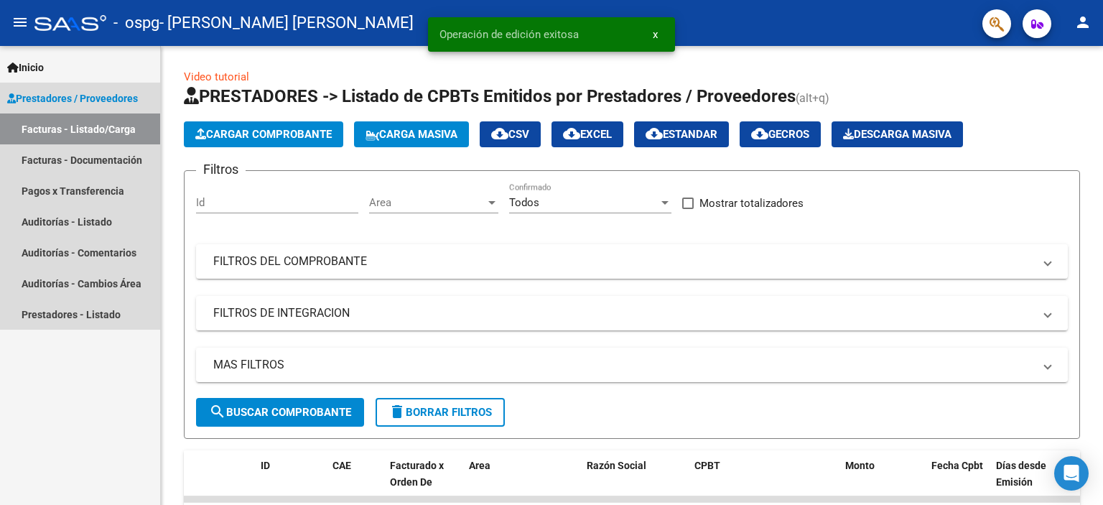
click at [118, 131] on link "Facturas - Listado/Carga" at bounding box center [80, 128] width 160 height 31
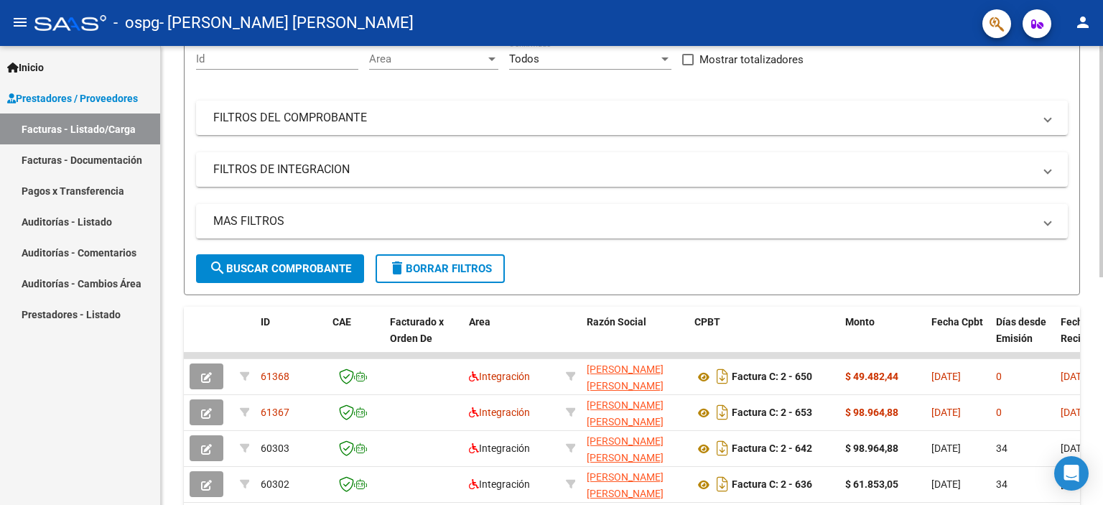
scroll to position [287, 0]
